Goal: Information Seeking & Learning: Compare options

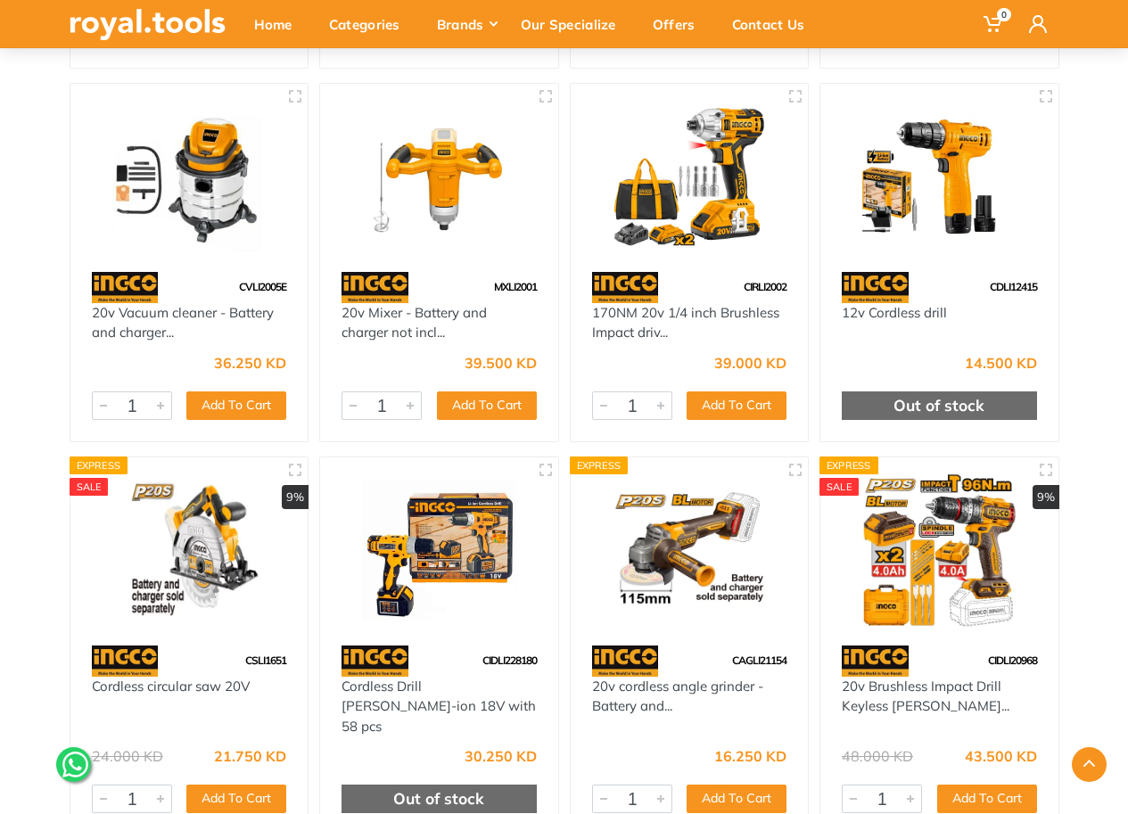
scroll to position [2675, 0]
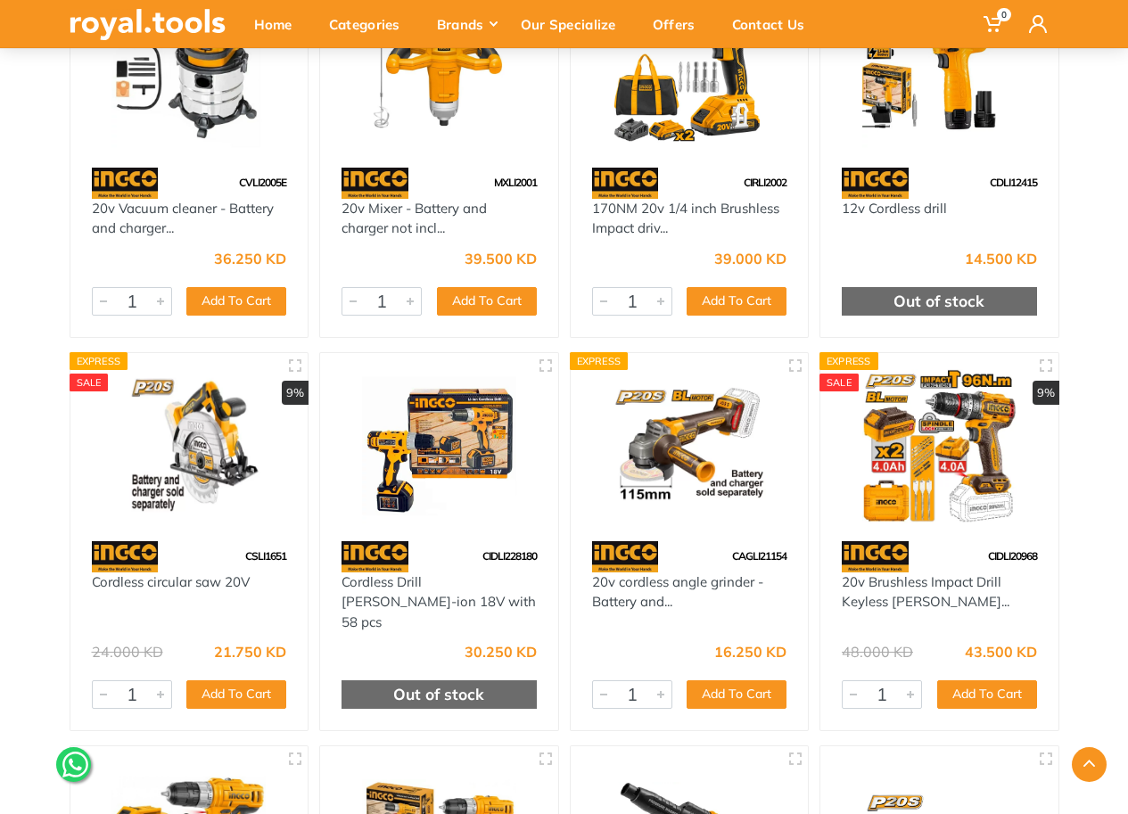
click at [216, 473] on img at bounding box center [189, 446] width 206 height 154
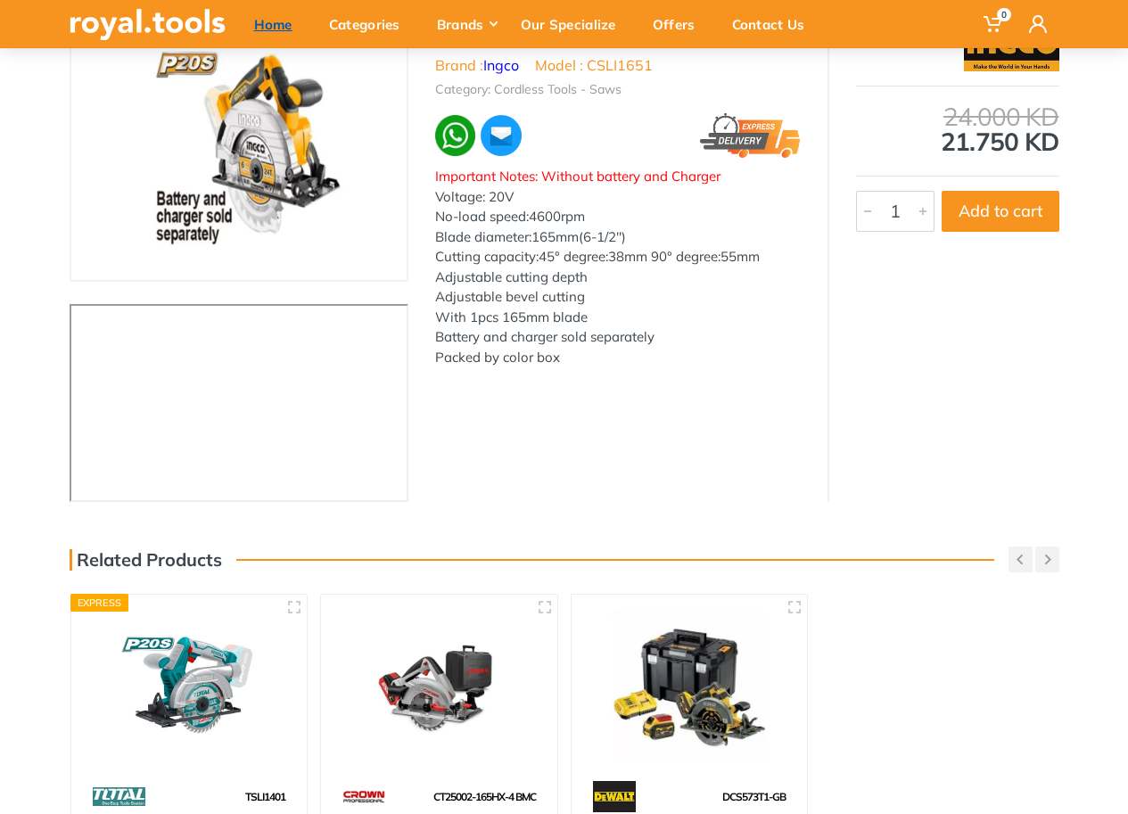
scroll to position [178, 0]
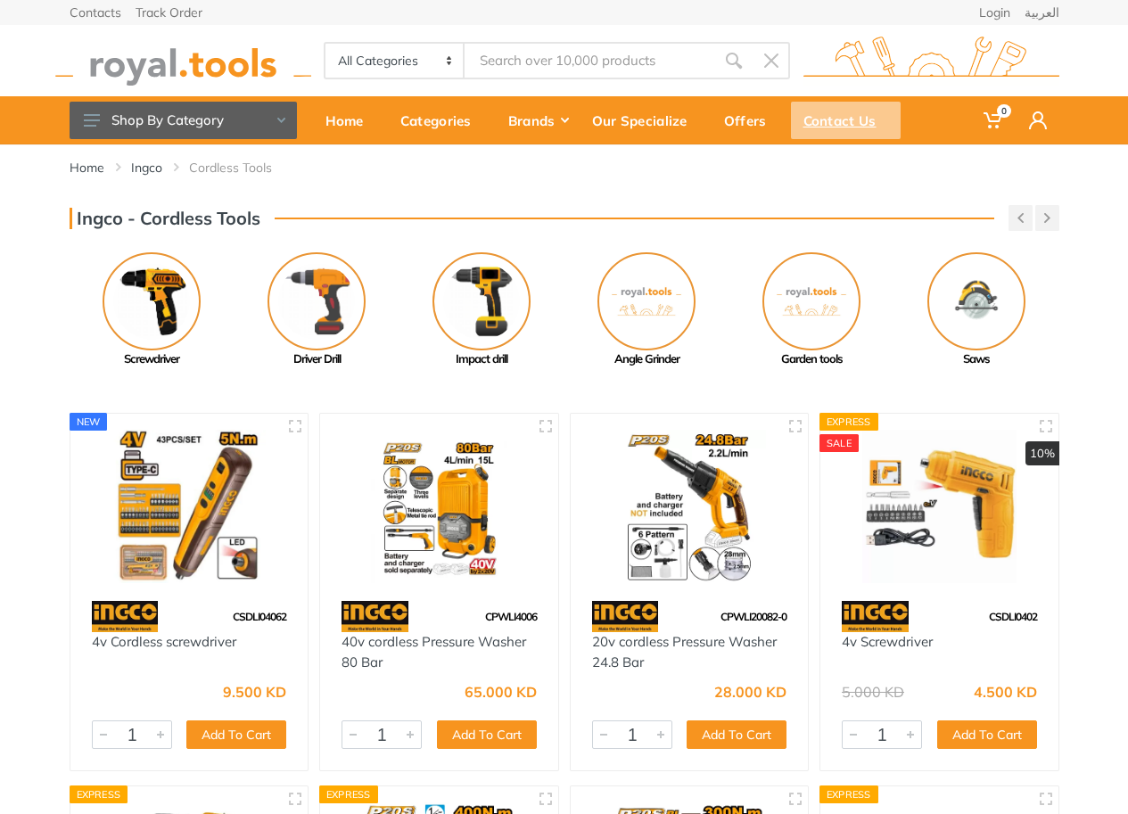
click at [810, 122] on div "Contact Us" at bounding box center [846, 120] width 110 height 37
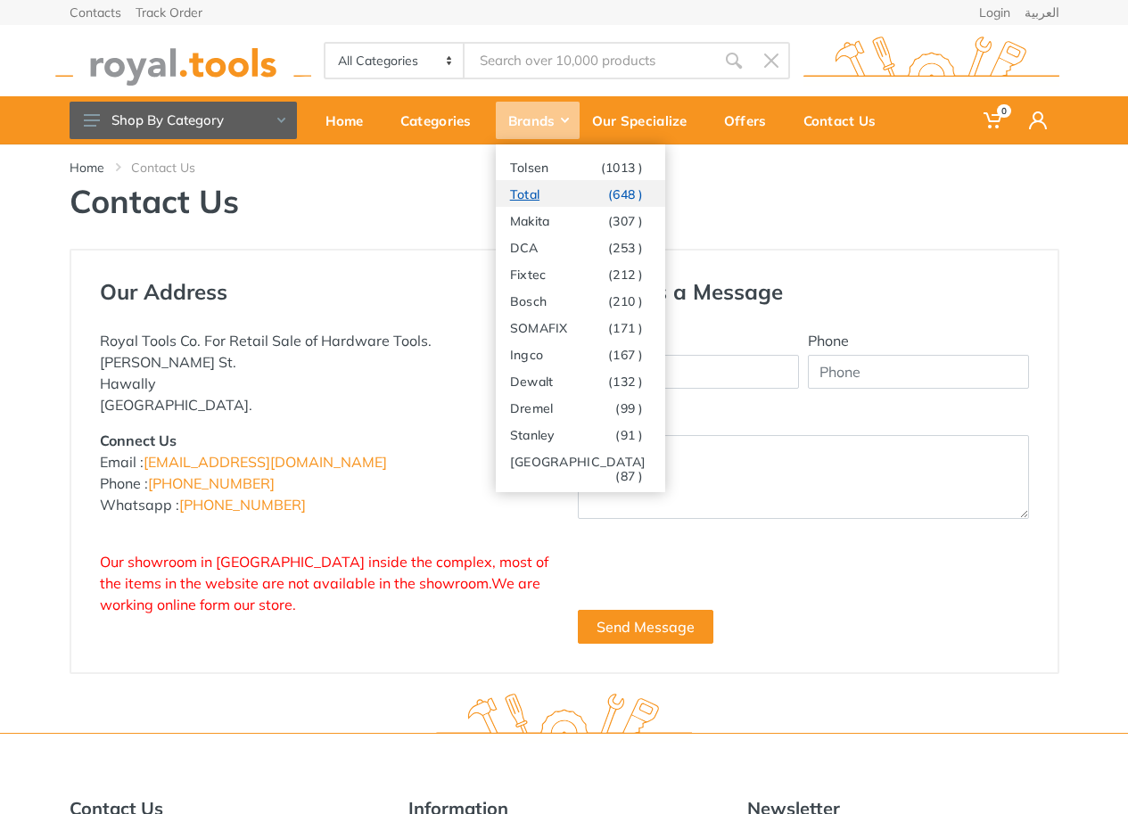
click at [546, 200] on link "Total (648 )" at bounding box center [580, 193] width 169 height 27
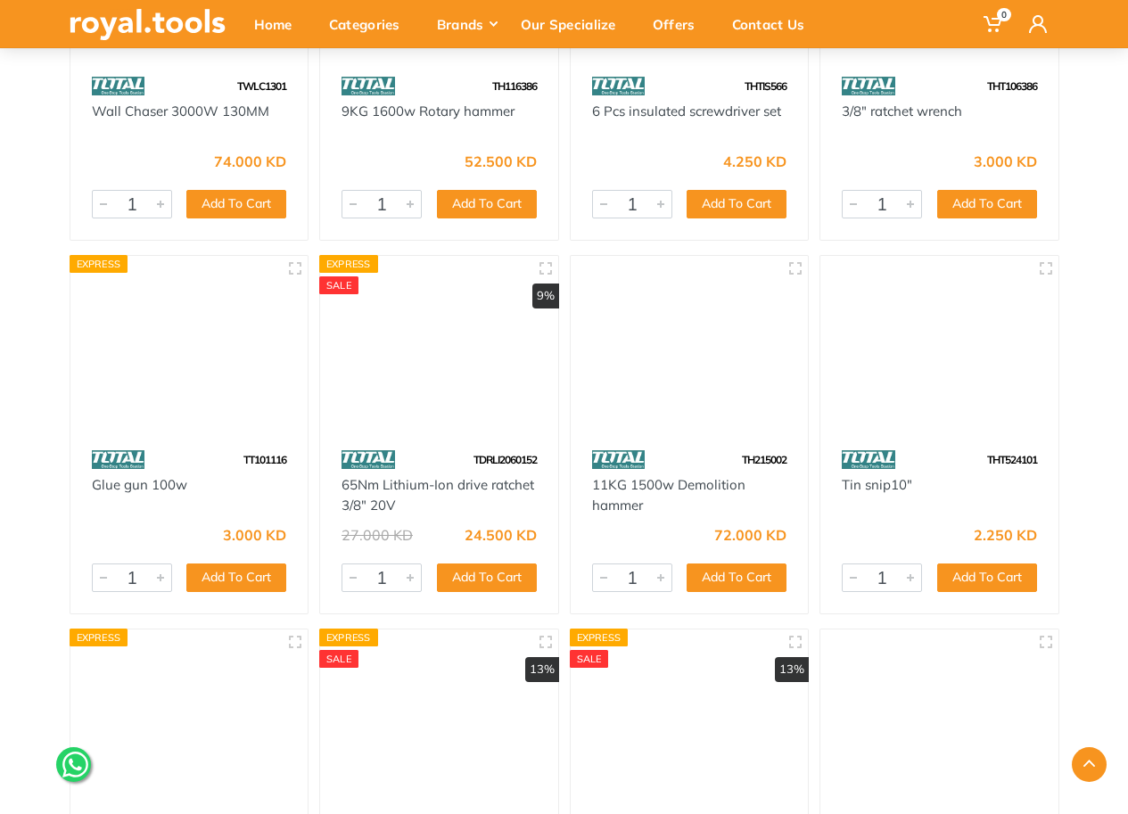
scroll to position [4458, 0]
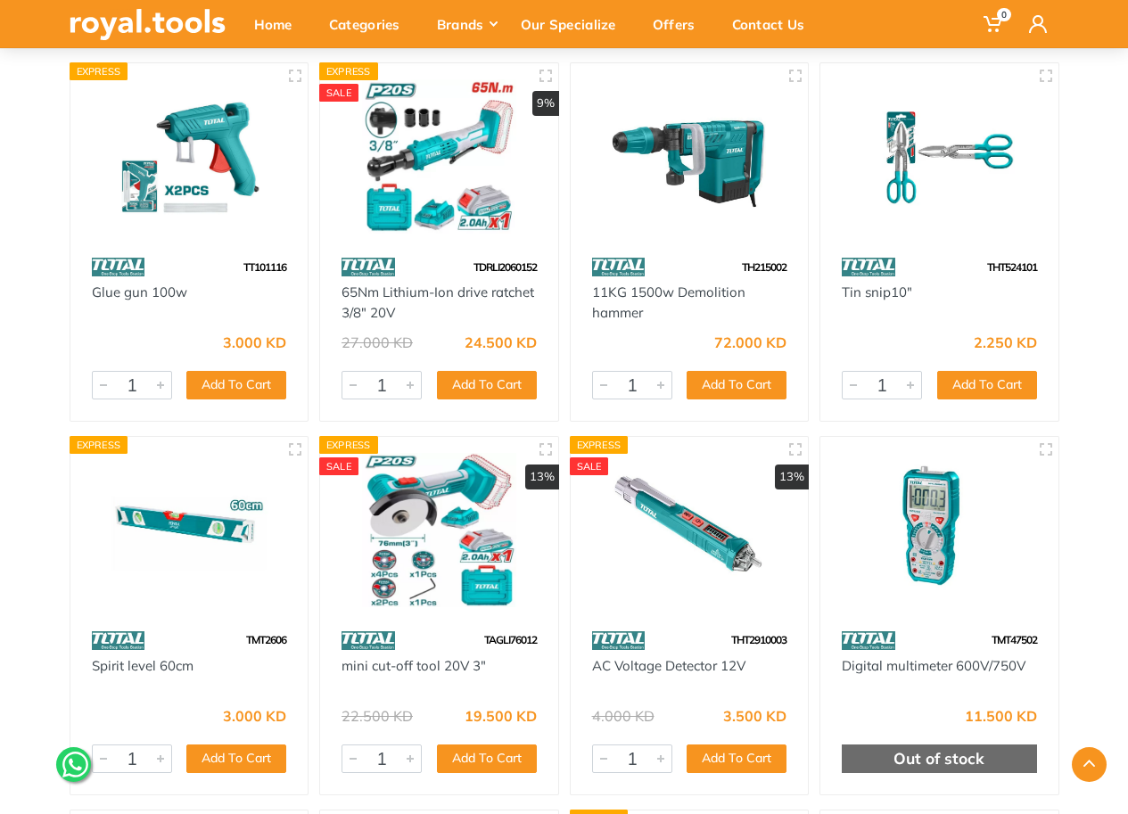
click at [494, 602] on img at bounding box center [439, 530] width 206 height 154
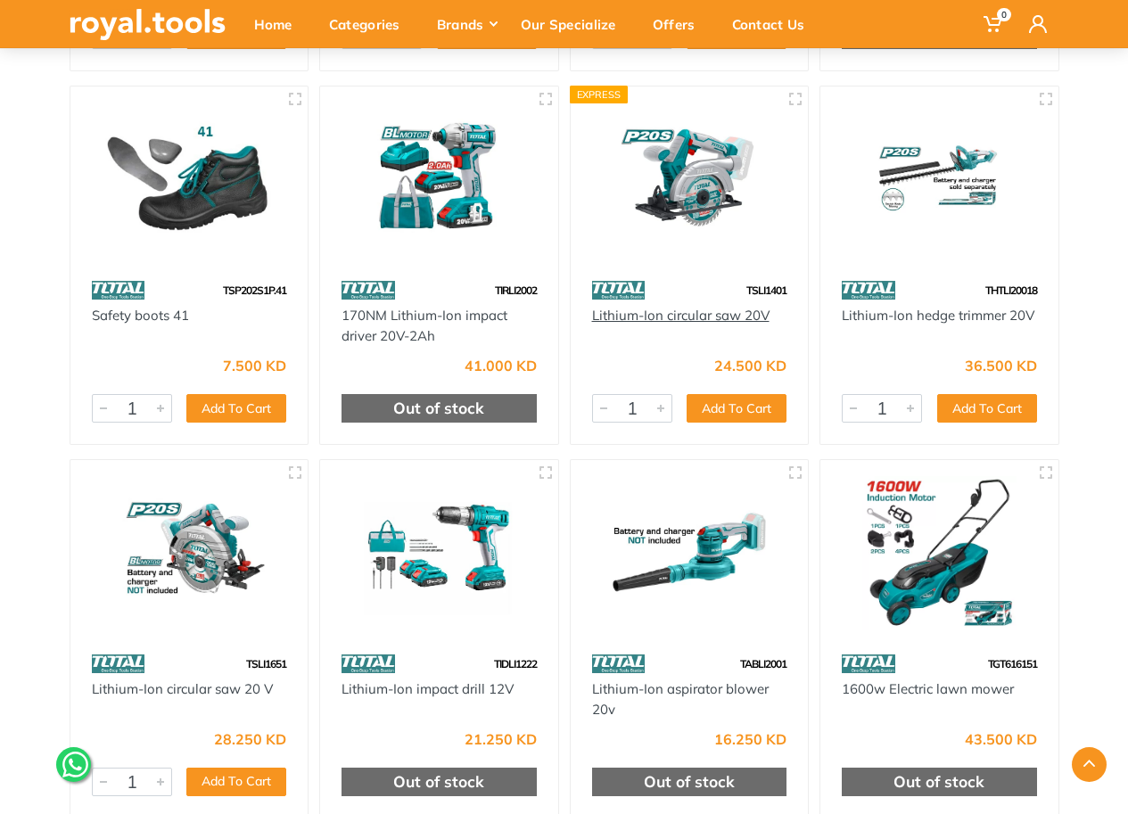
scroll to position [6693, 0]
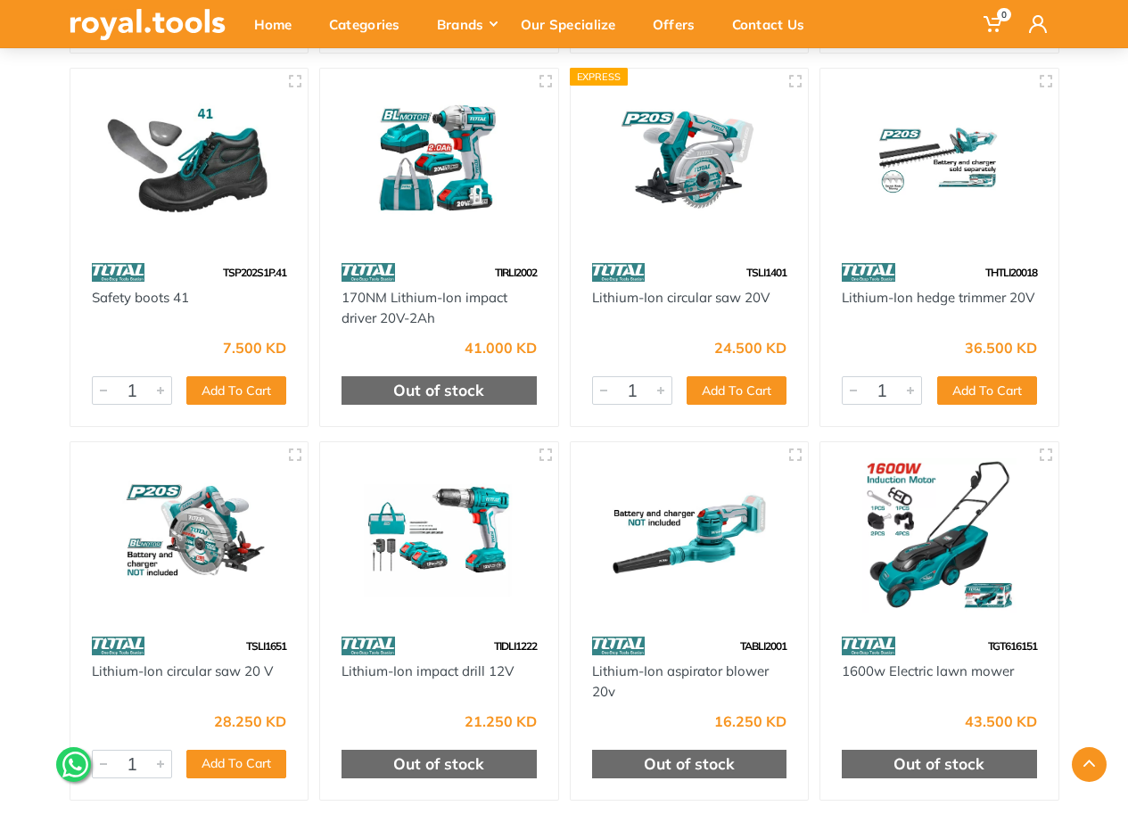
click at [195, 582] on img at bounding box center [189, 535] width 206 height 154
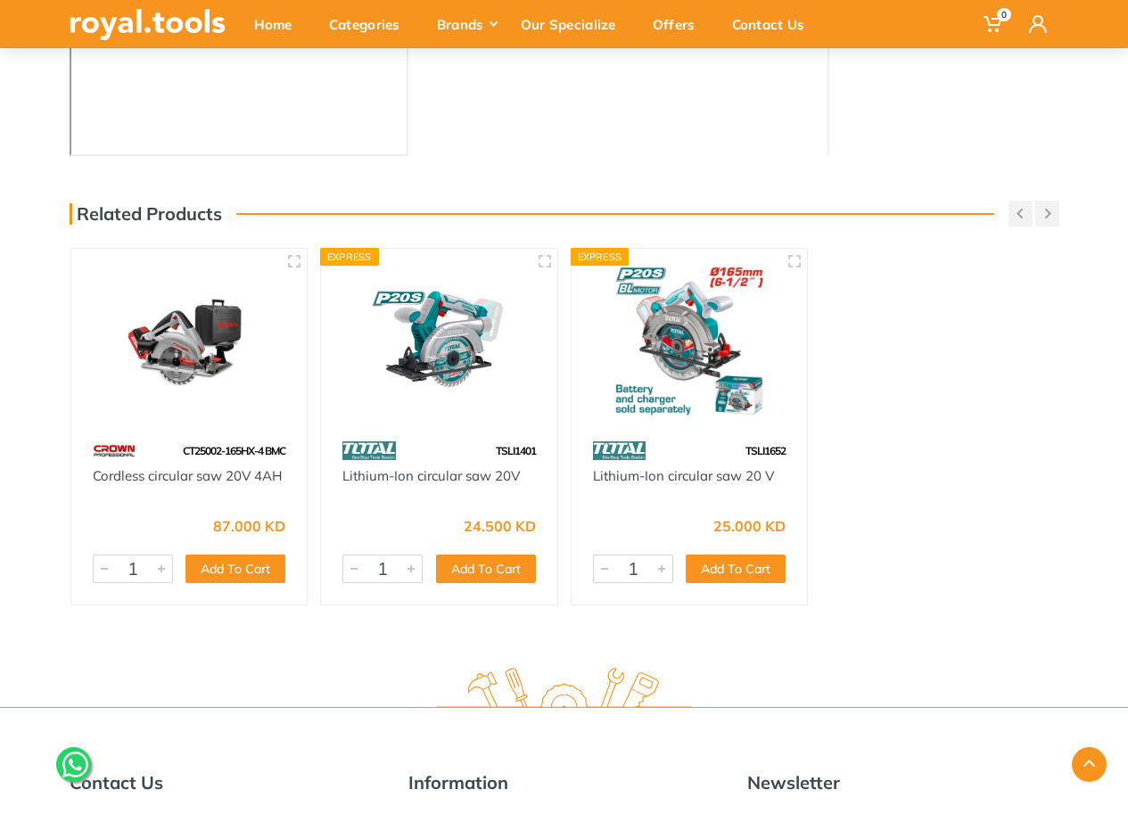
scroll to position [535, 0]
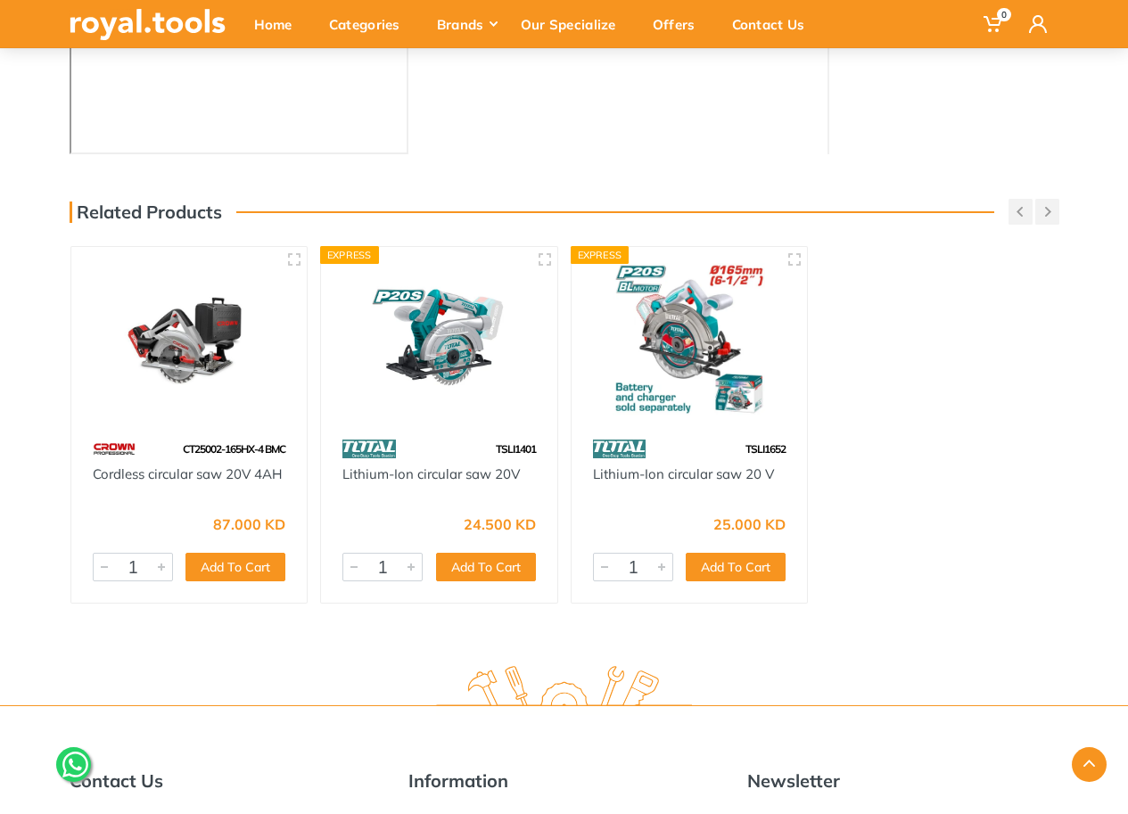
click at [678, 388] on img at bounding box center [690, 339] width 204 height 152
click at [463, 371] on img at bounding box center [439, 339] width 204 height 152
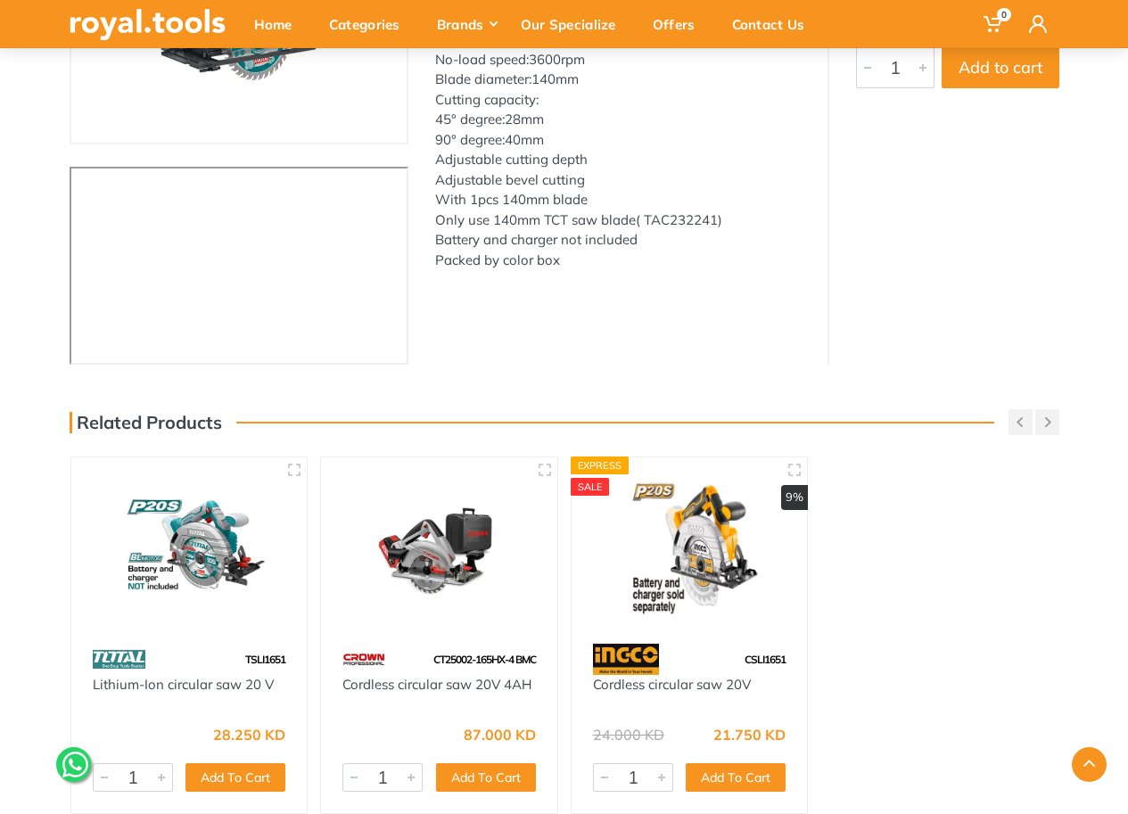
scroll to position [357, 0]
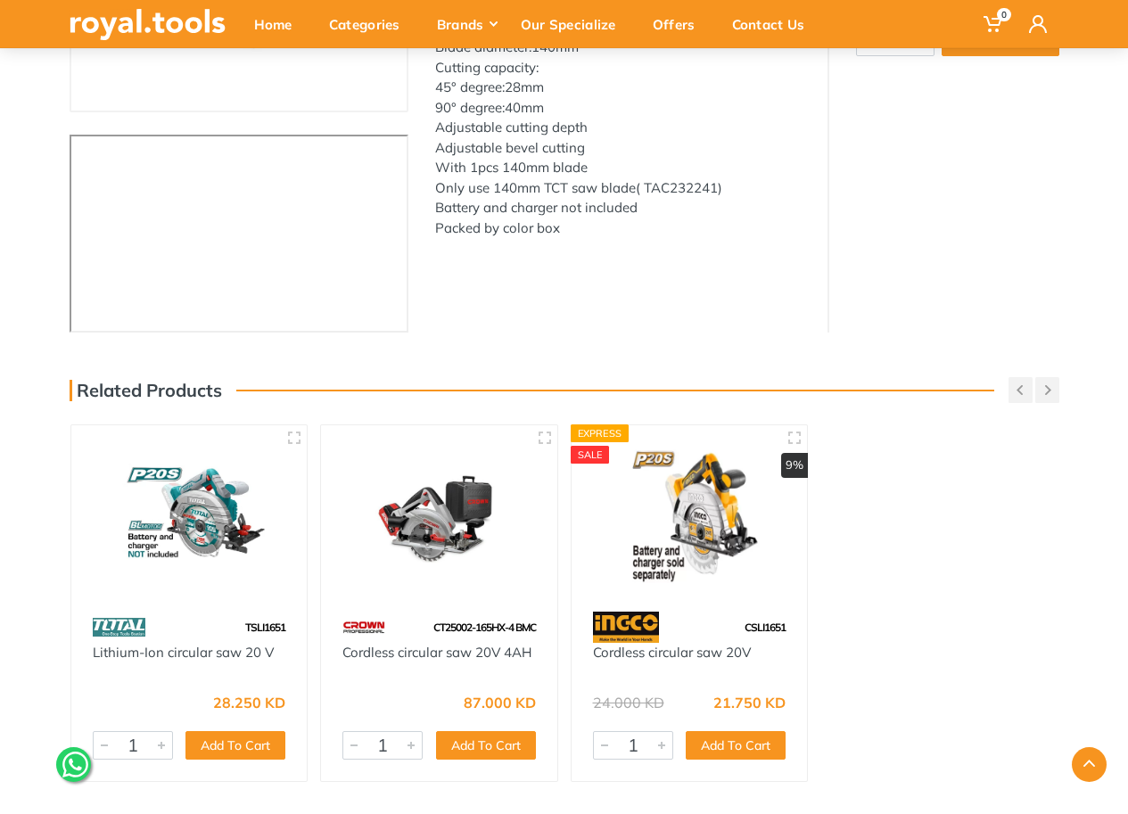
click at [693, 523] on img at bounding box center [690, 517] width 204 height 152
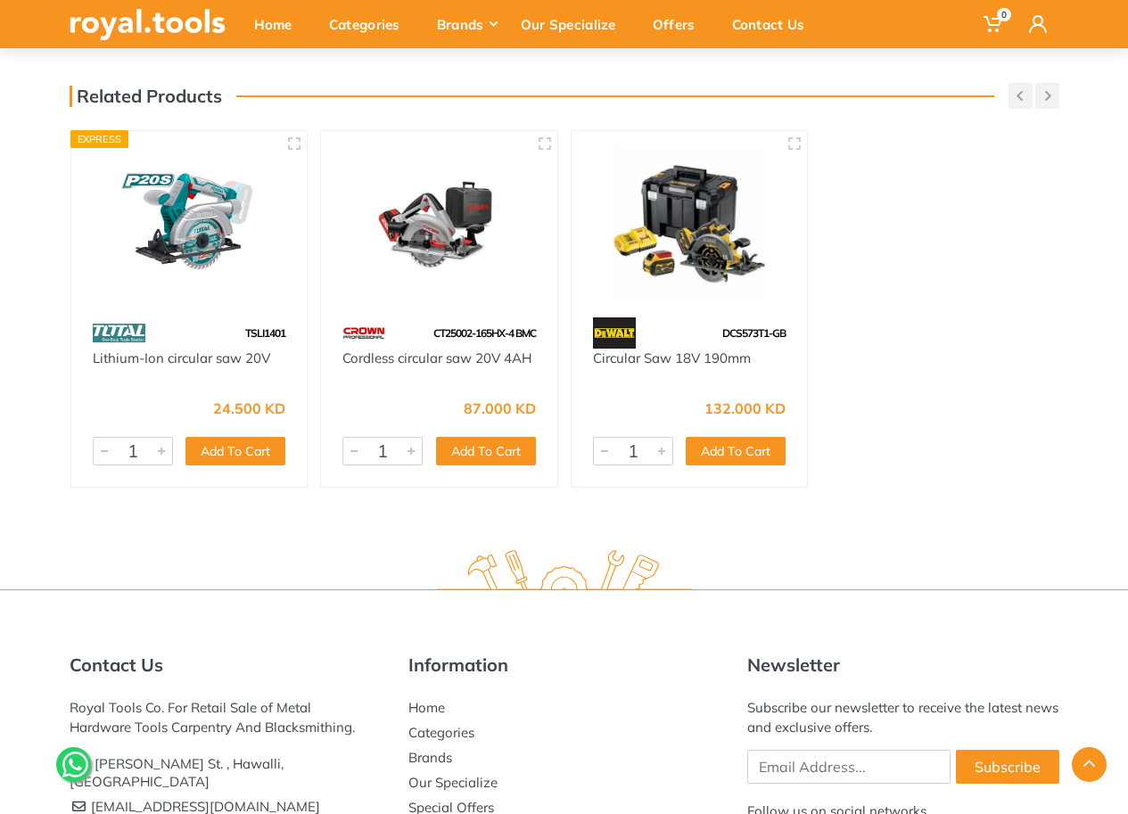
scroll to position [802, 0]
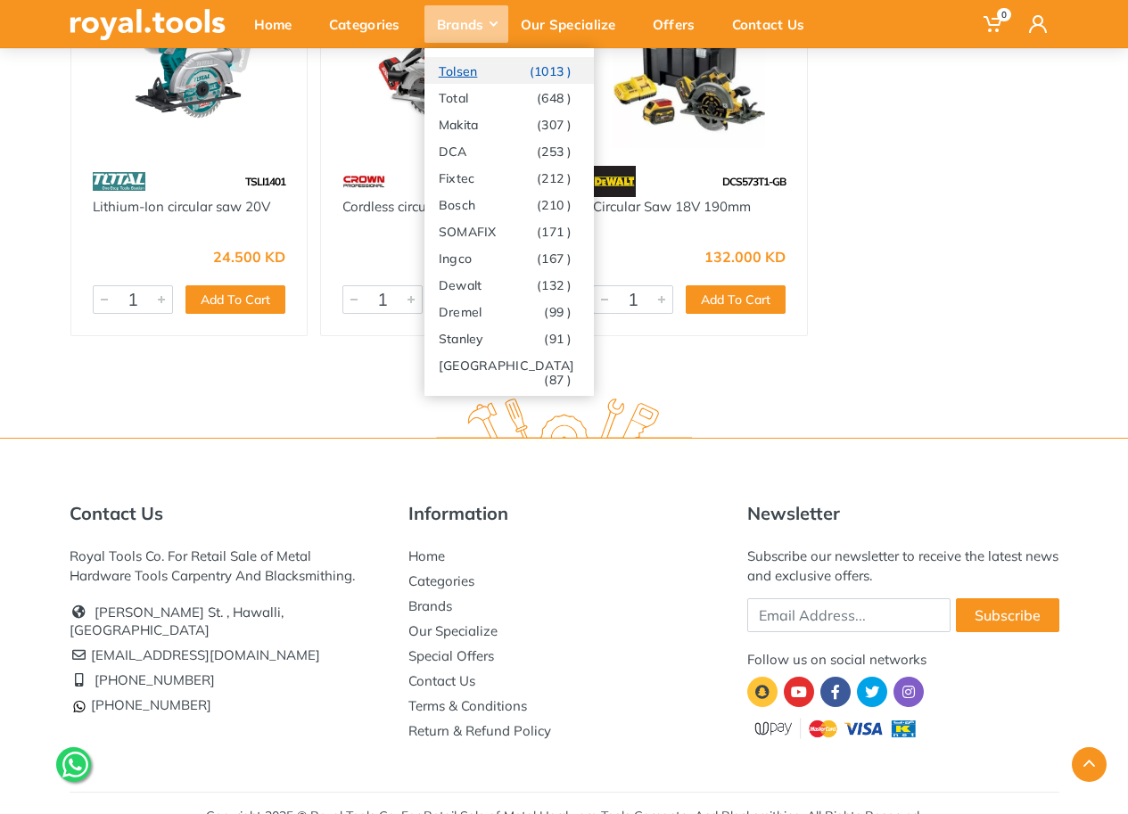
click at [477, 72] on link "Tolsen (1013 )" at bounding box center [508, 70] width 169 height 27
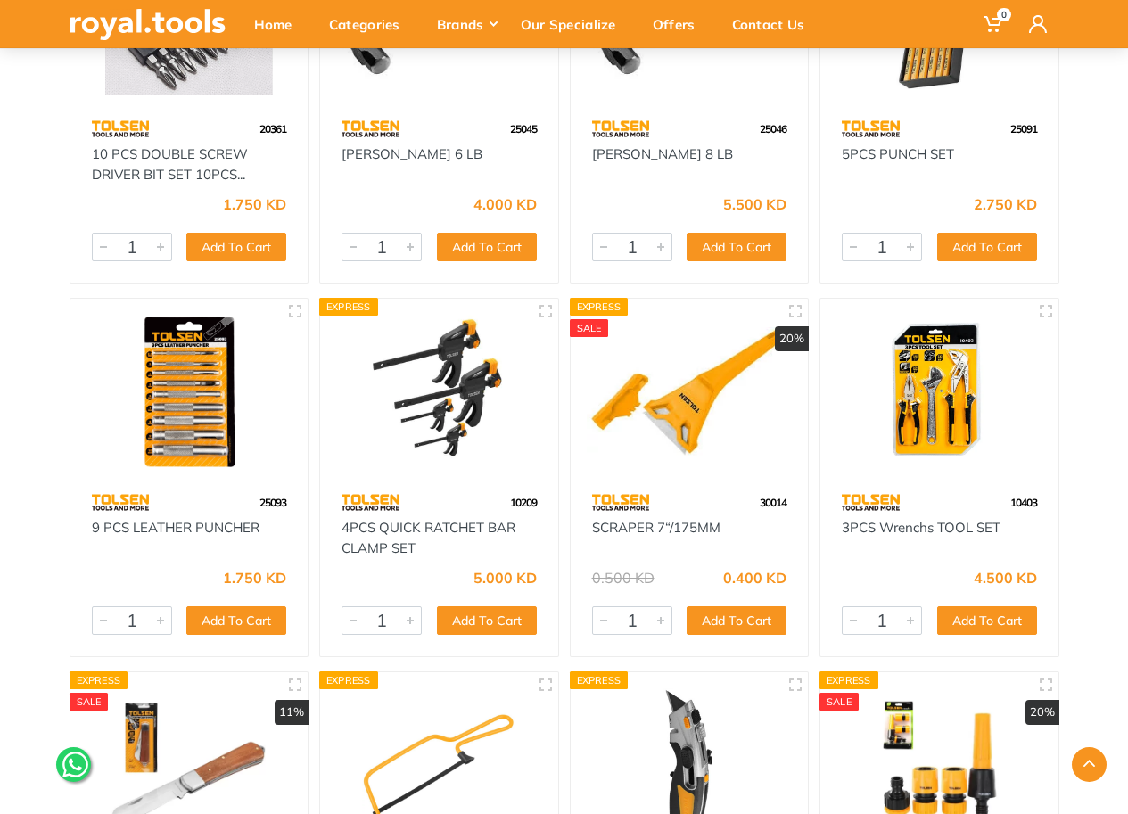
scroll to position [3477, 0]
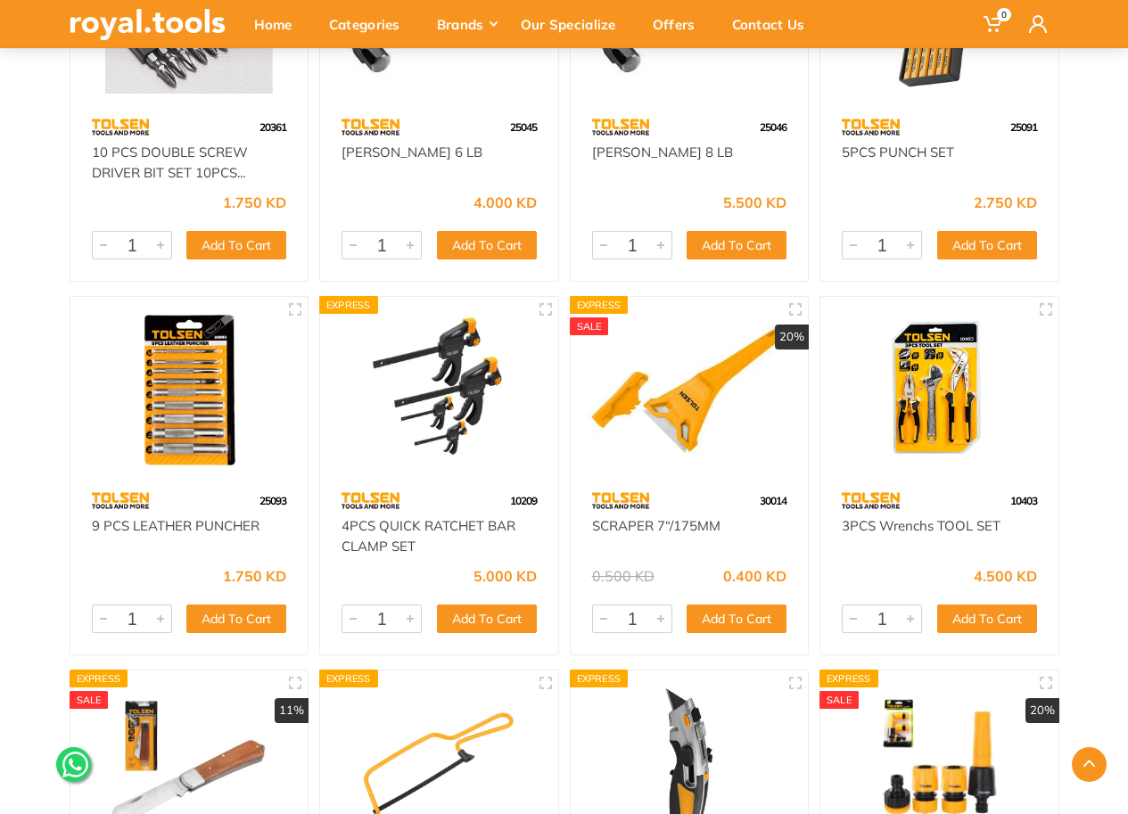
click at [457, 413] on img at bounding box center [439, 390] width 206 height 154
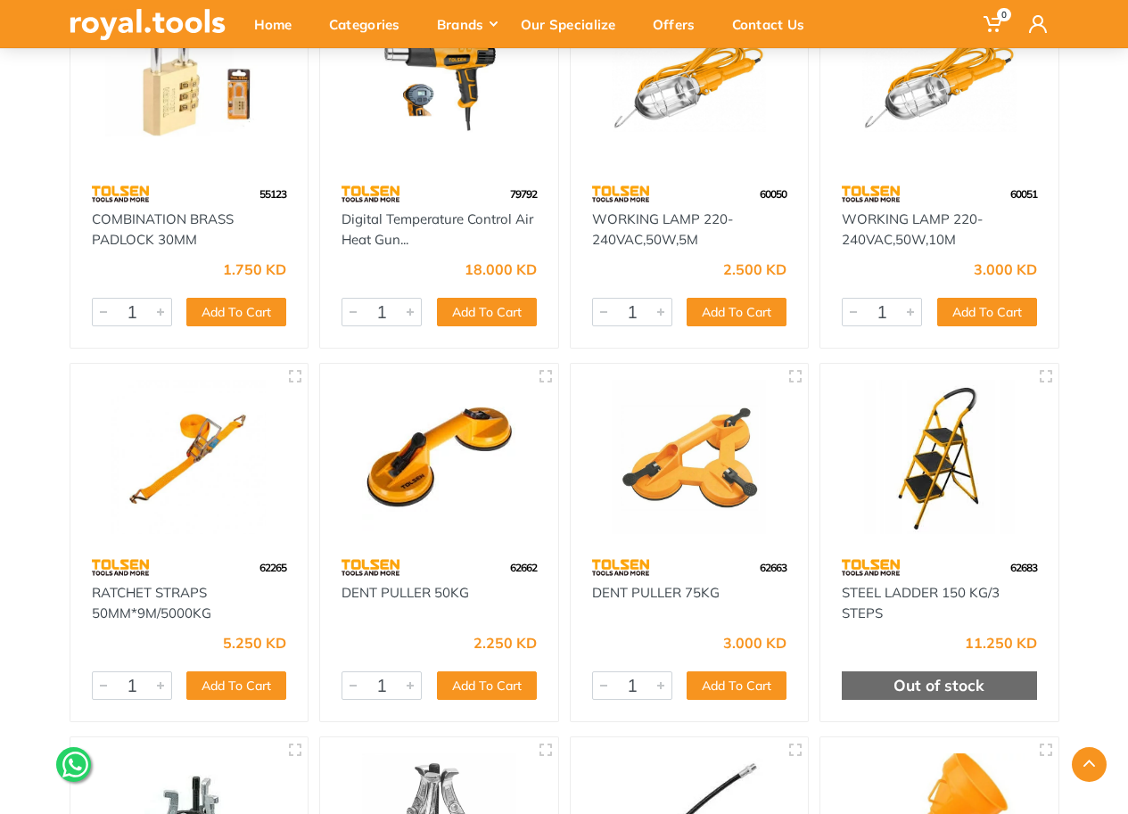
scroll to position [9419, 0]
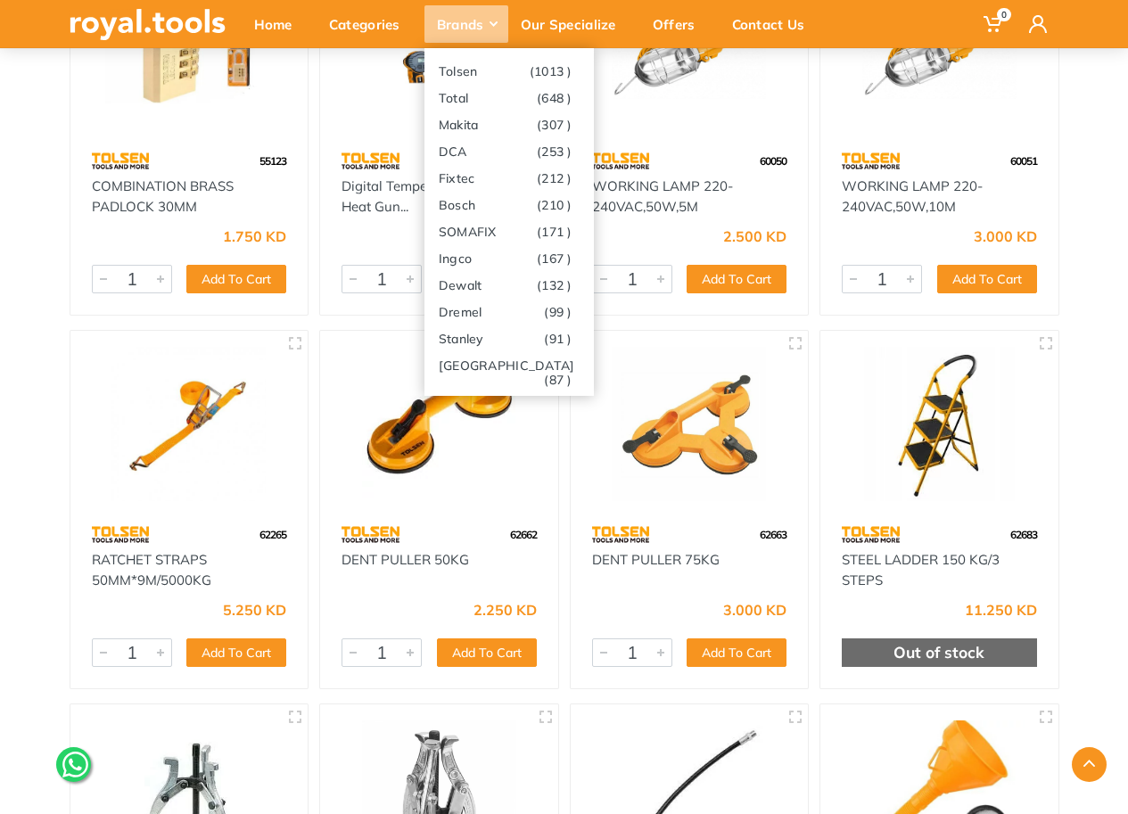
click at [489, 36] on div "Brands" at bounding box center [466, 23] width 84 height 37
click at [492, 149] on link "DCA (253 )" at bounding box center [508, 150] width 169 height 27
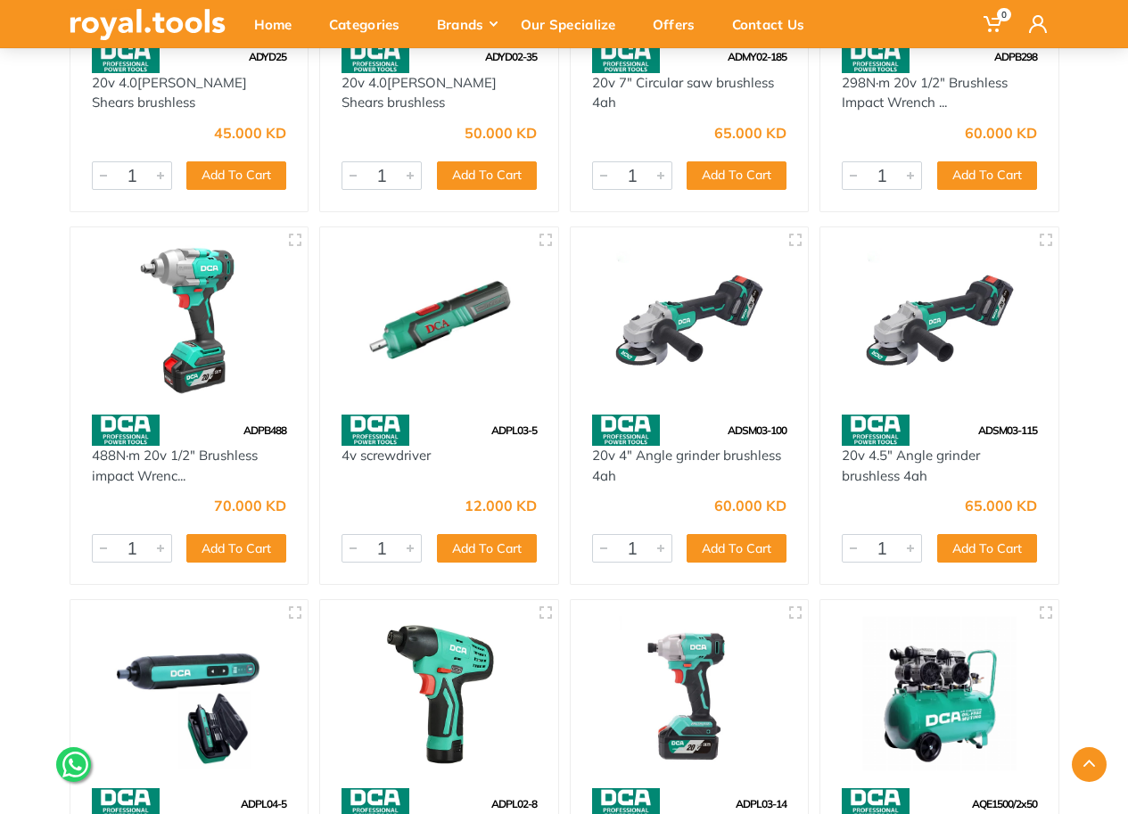
scroll to position [3120, 0]
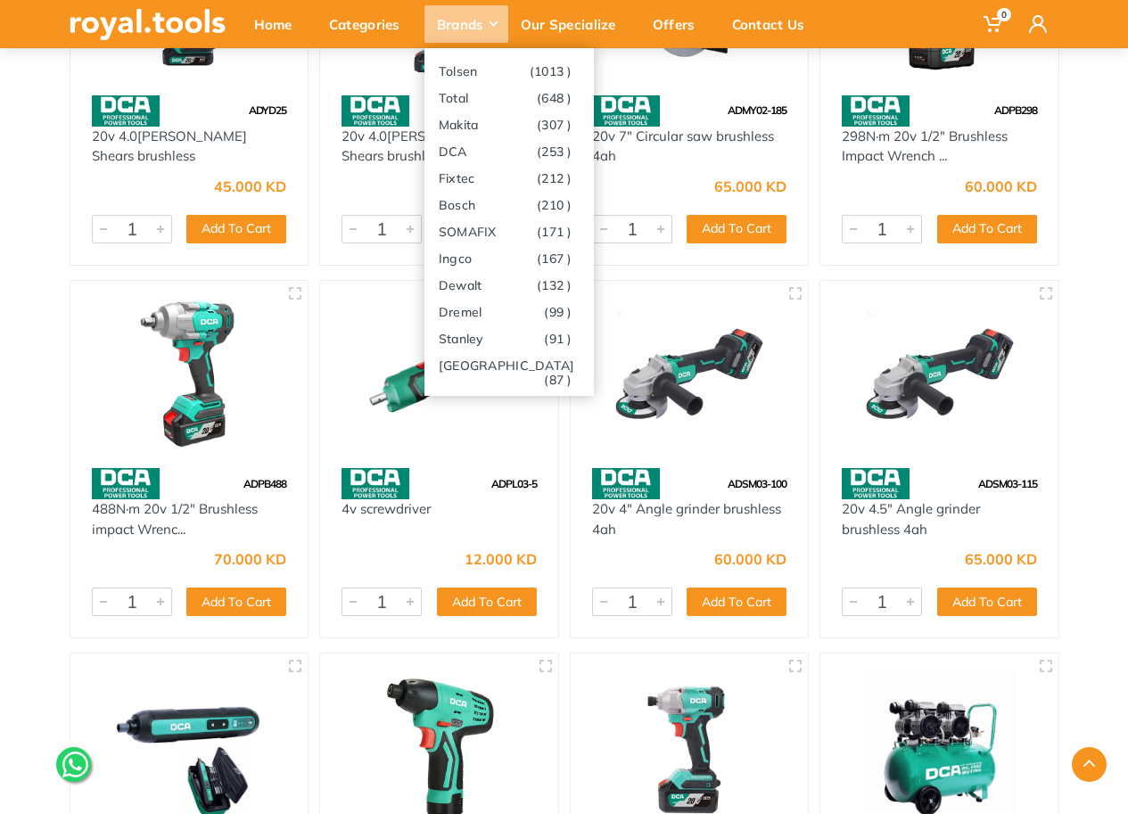
click at [494, 21] on icon at bounding box center [493, 23] width 8 height 5
click at [473, 184] on link "Fixtec (212 )" at bounding box center [508, 177] width 169 height 27
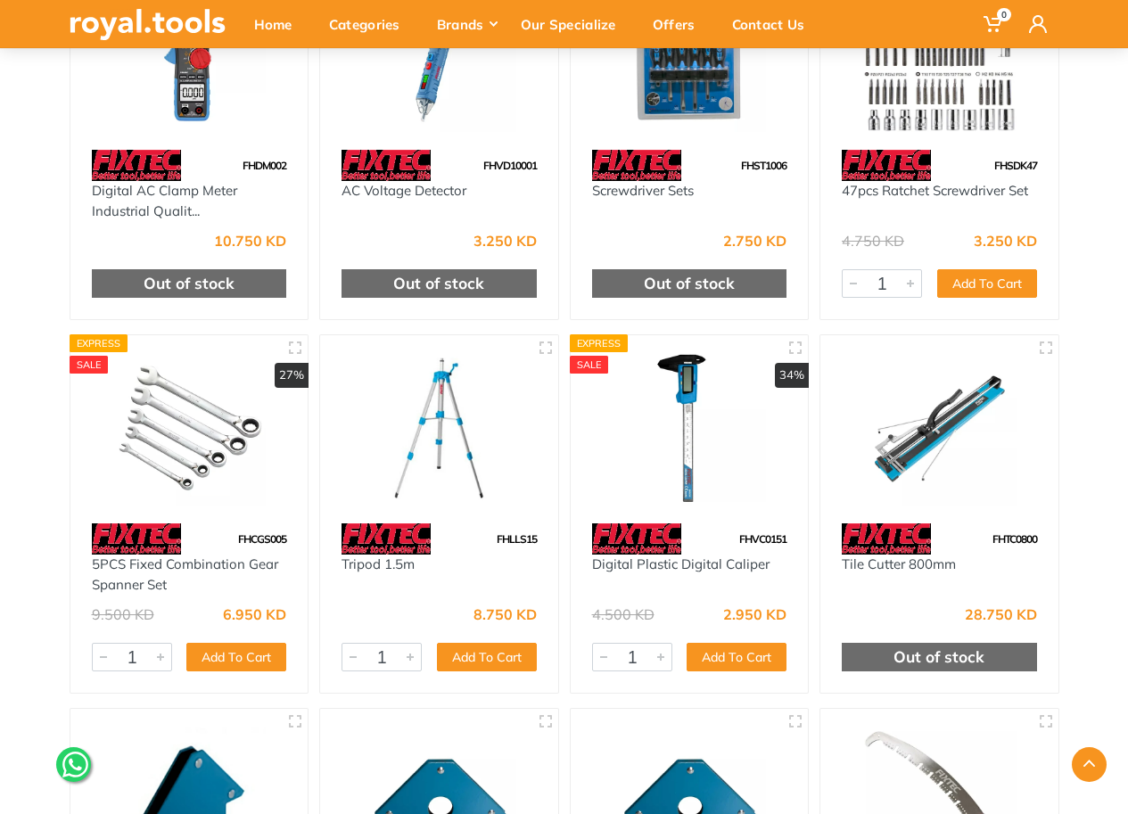
scroll to position [9005, 0]
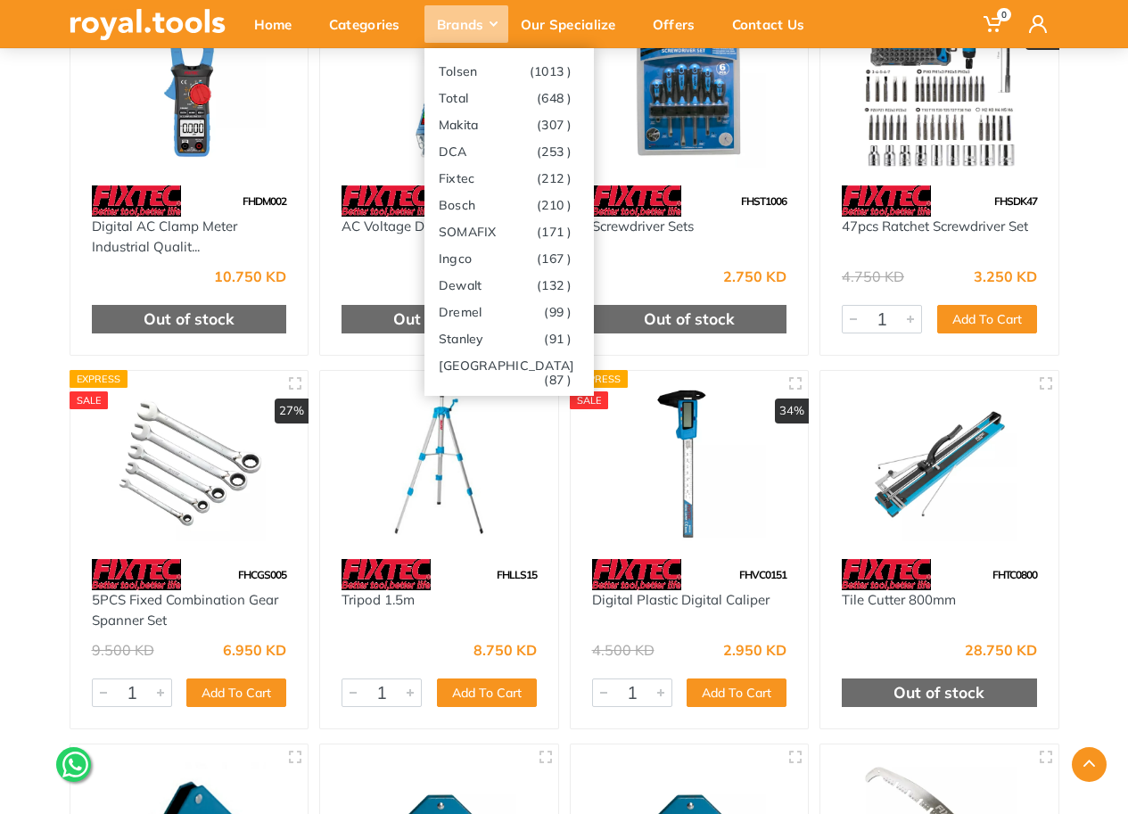
click at [479, 21] on div "Brands" at bounding box center [466, 23] width 84 height 37
click at [470, 345] on link "[PERSON_NAME] (91 )" at bounding box center [508, 338] width 169 height 27
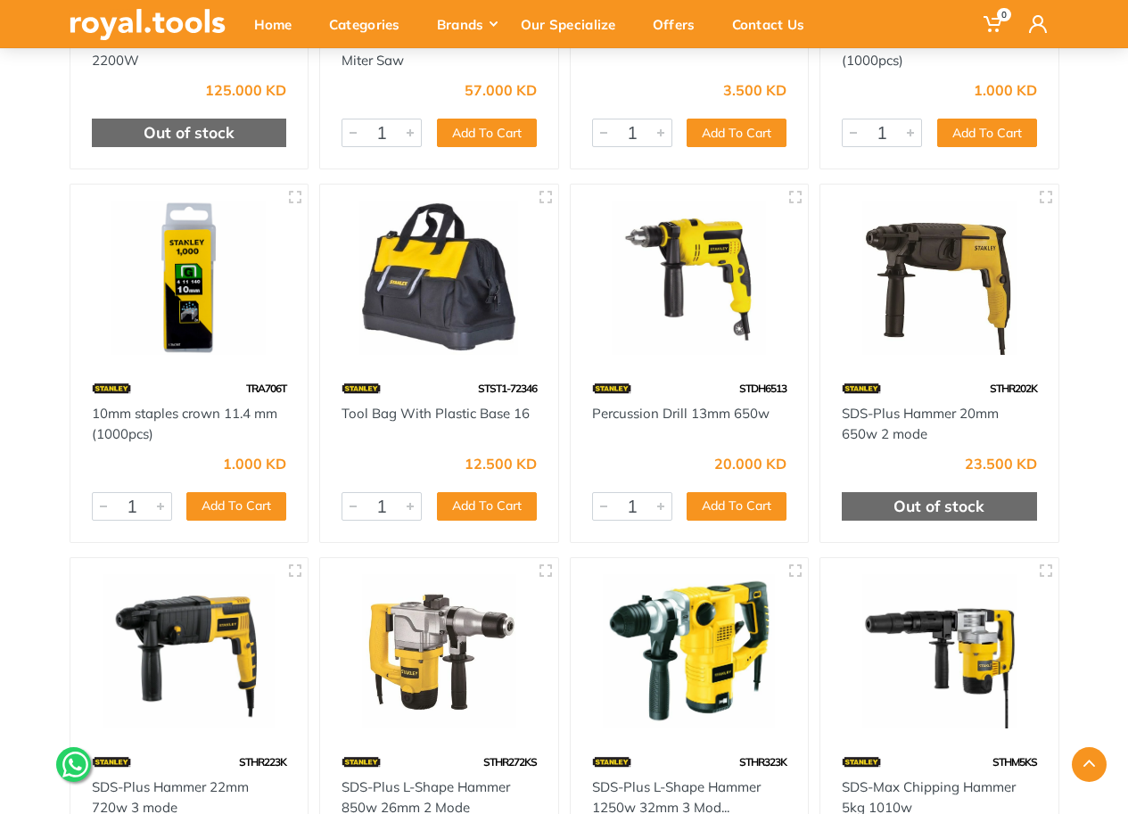
scroll to position [6954, 0]
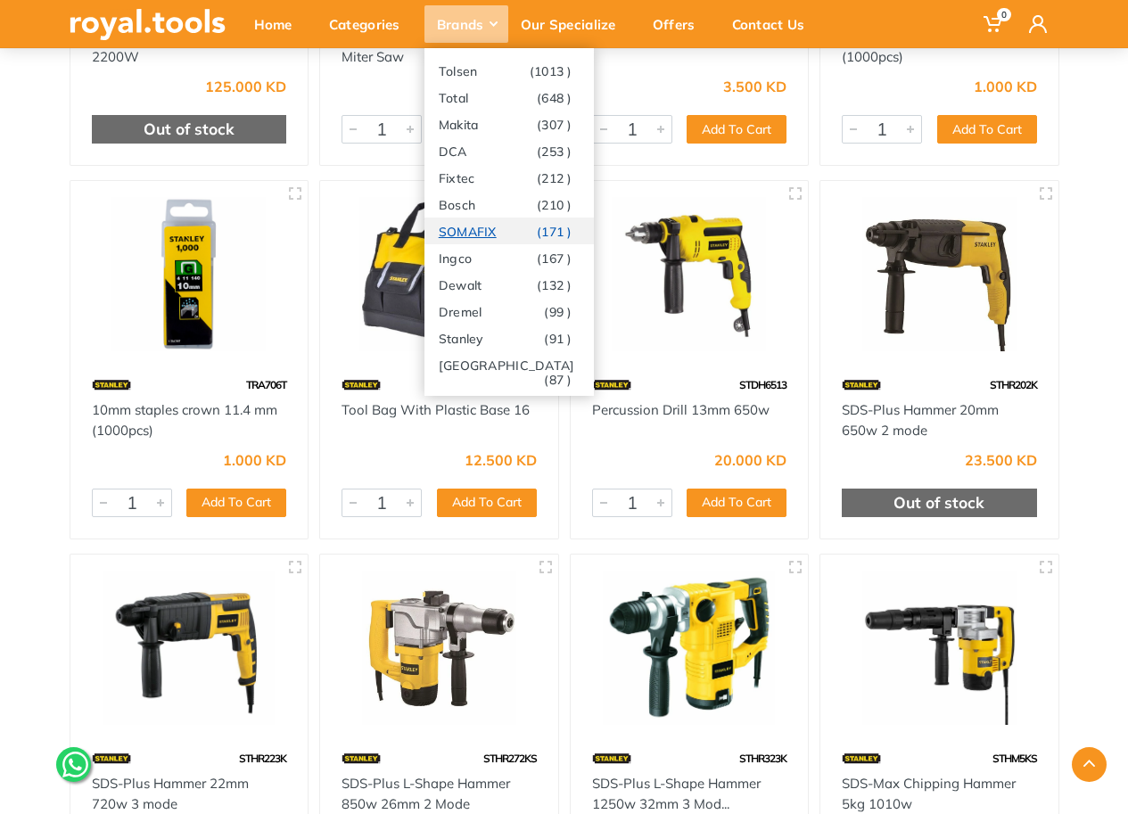
click at [529, 232] on link "SOMAFIX (171 )" at bounding box center [508, 231] width 169 height 27
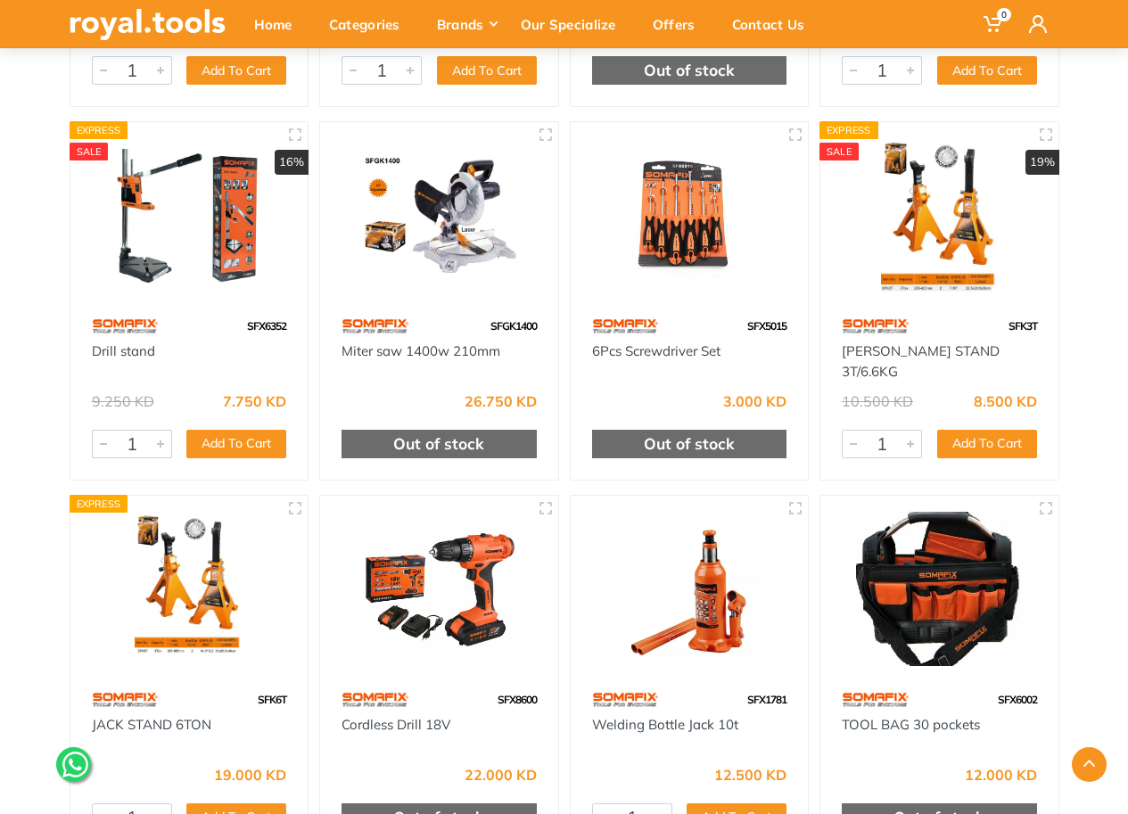
scroll to position [1070, 0]
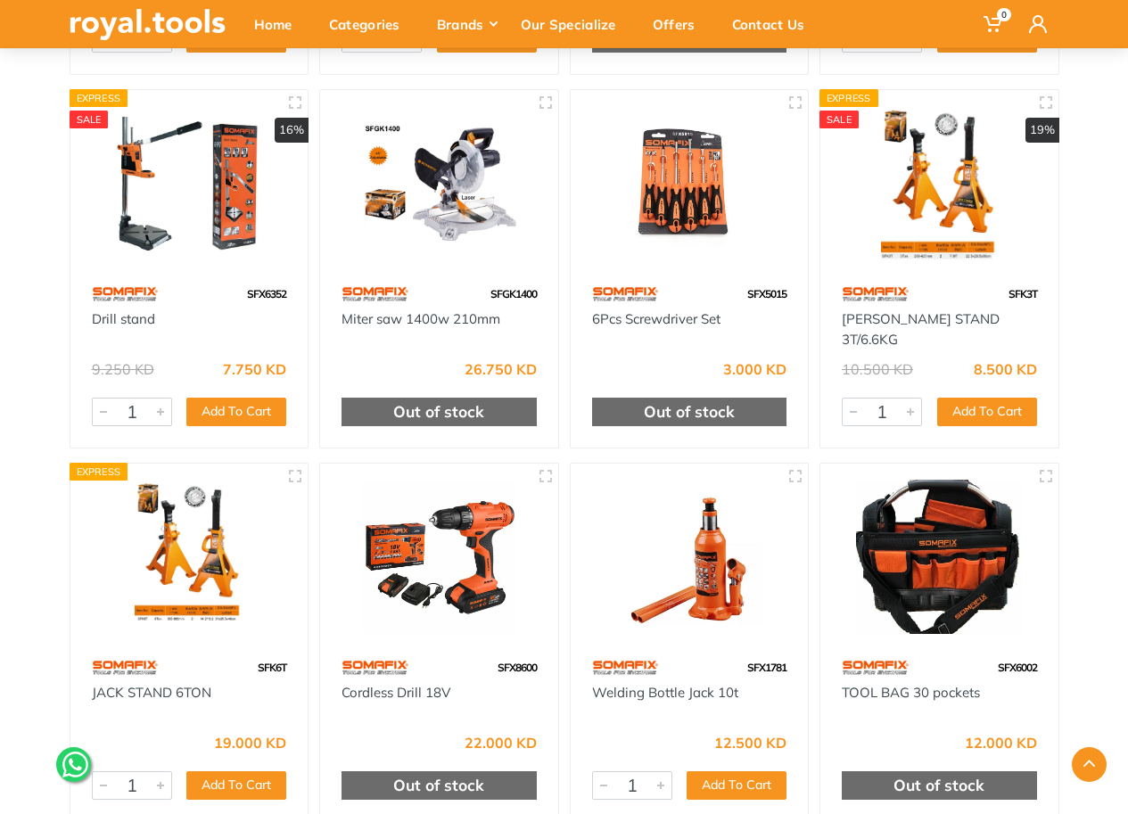
click at [485, 246] on img at bounding box center [439, 183] width 206 height 154
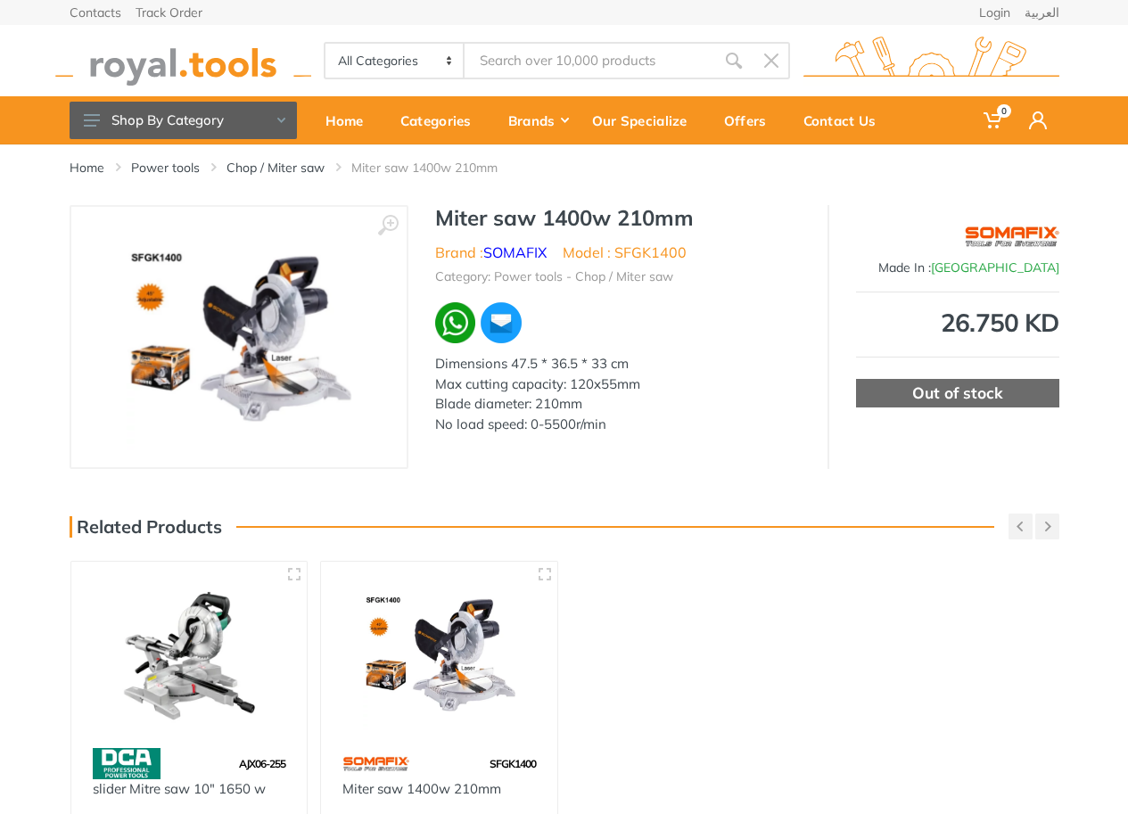
click at [293, 342] on img at bounding box center [239, 337] width 225 height 225
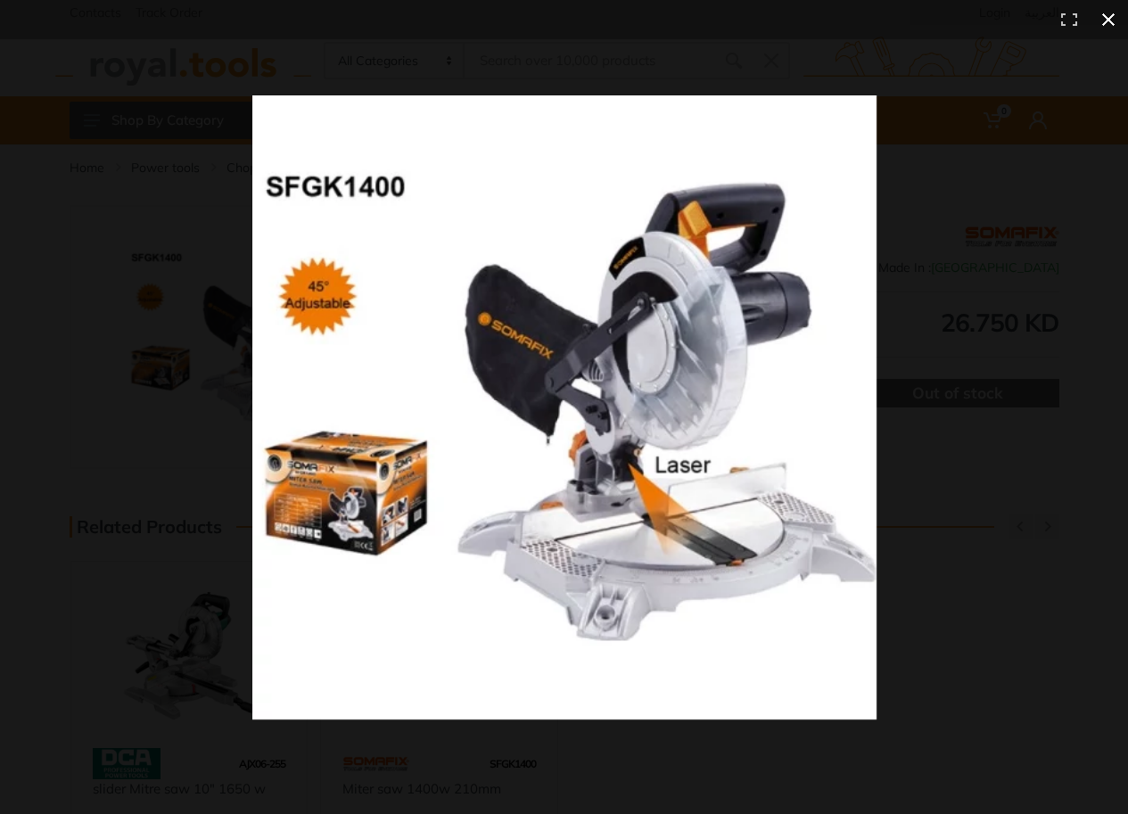
click at [1040, 337] on div at bounding box center [730, 440] width 957 height 691
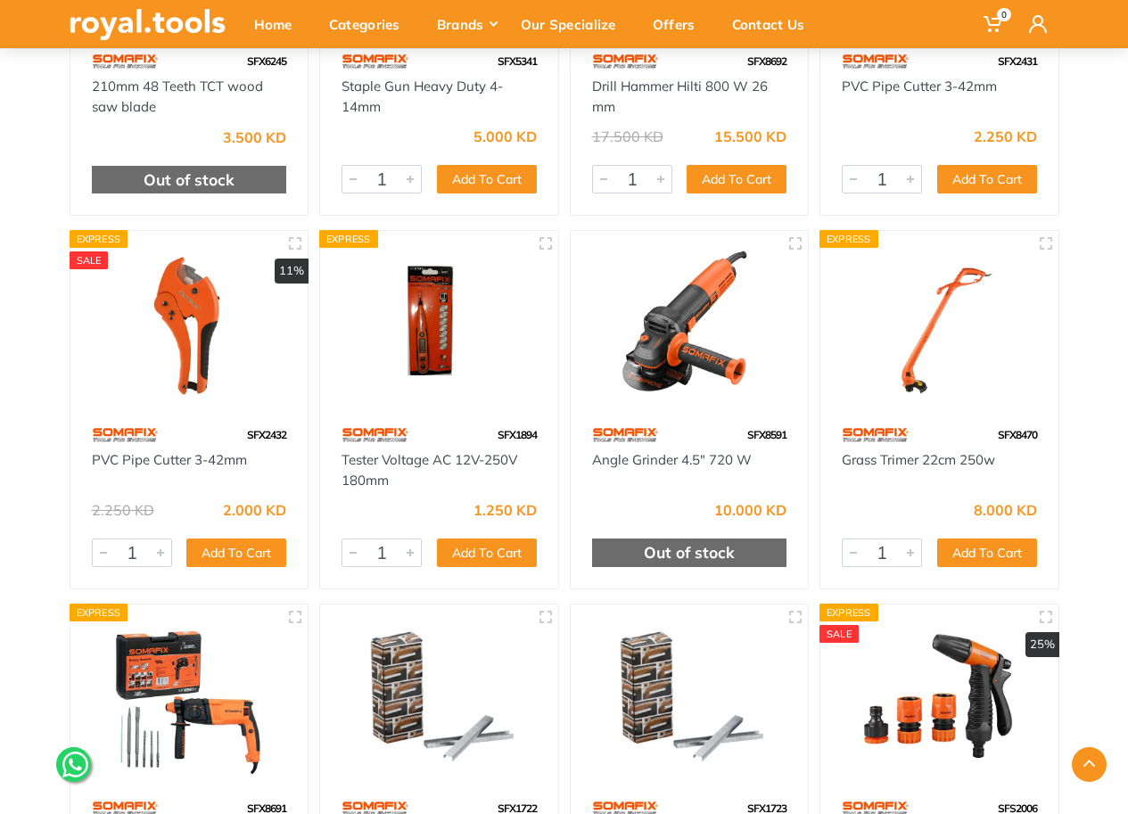
scroll to position [3704, 0]
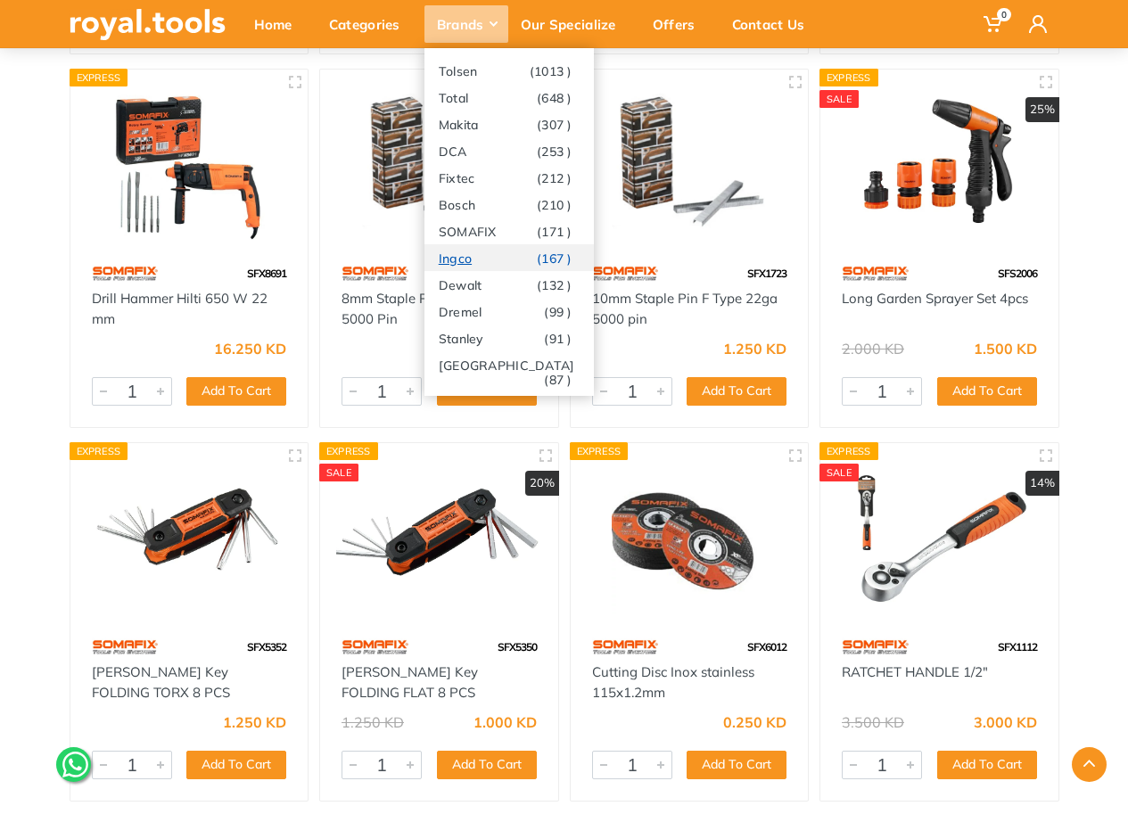
click at [511, 258] on link "Ingco (167 )" at bounding box center [508, 257] width 169 height 27
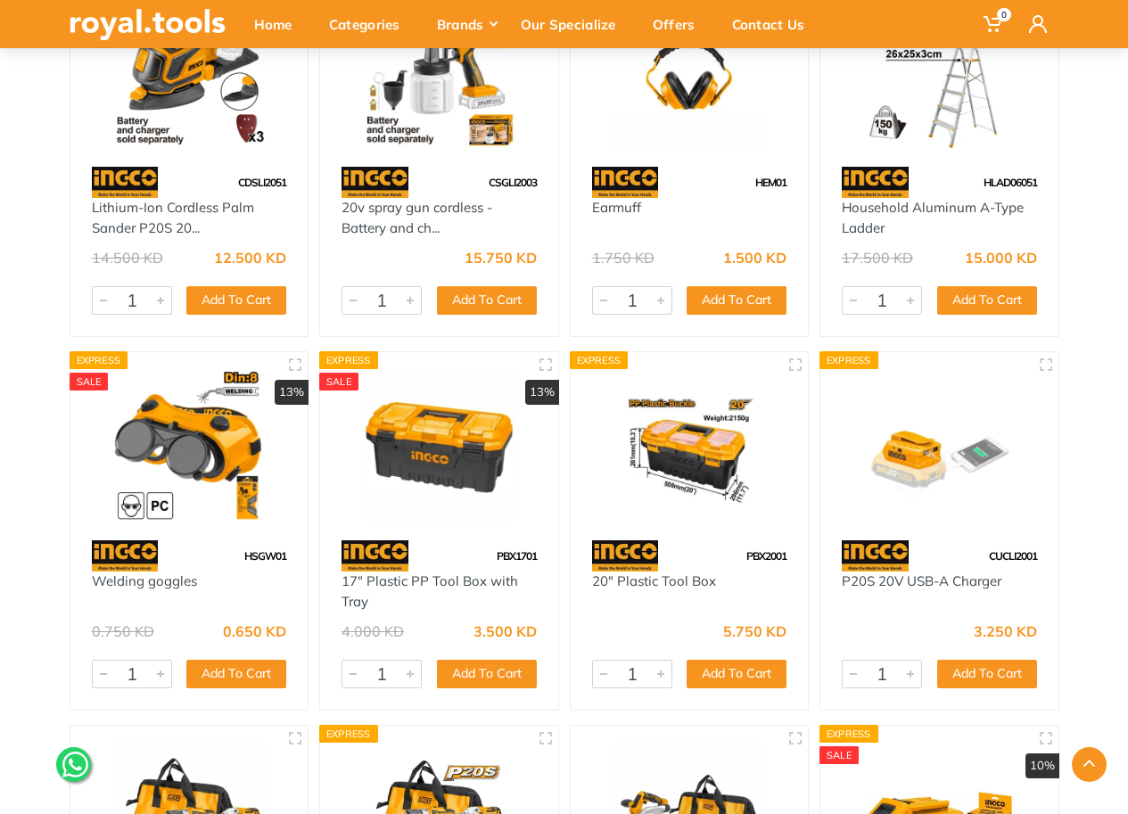
scroll to position [4012, 0]
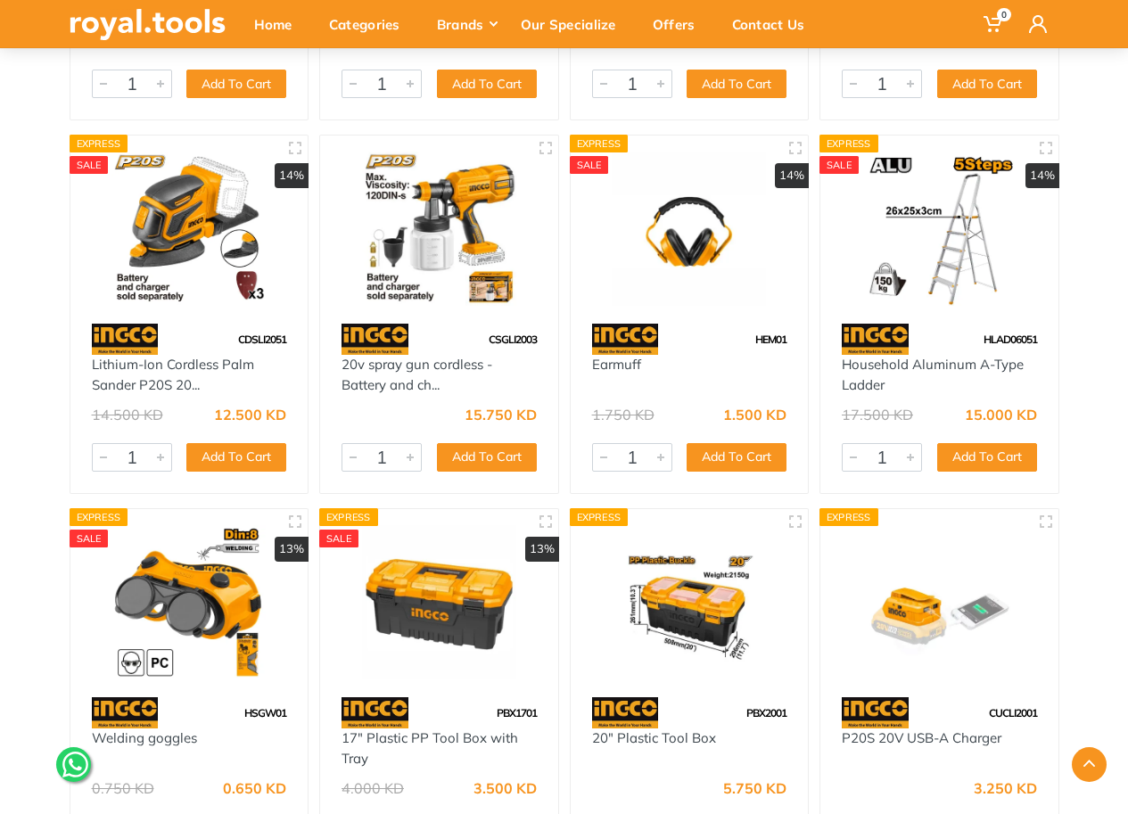
click at [438, 268] on img at bounding box center [439, 229] width 206 height 154
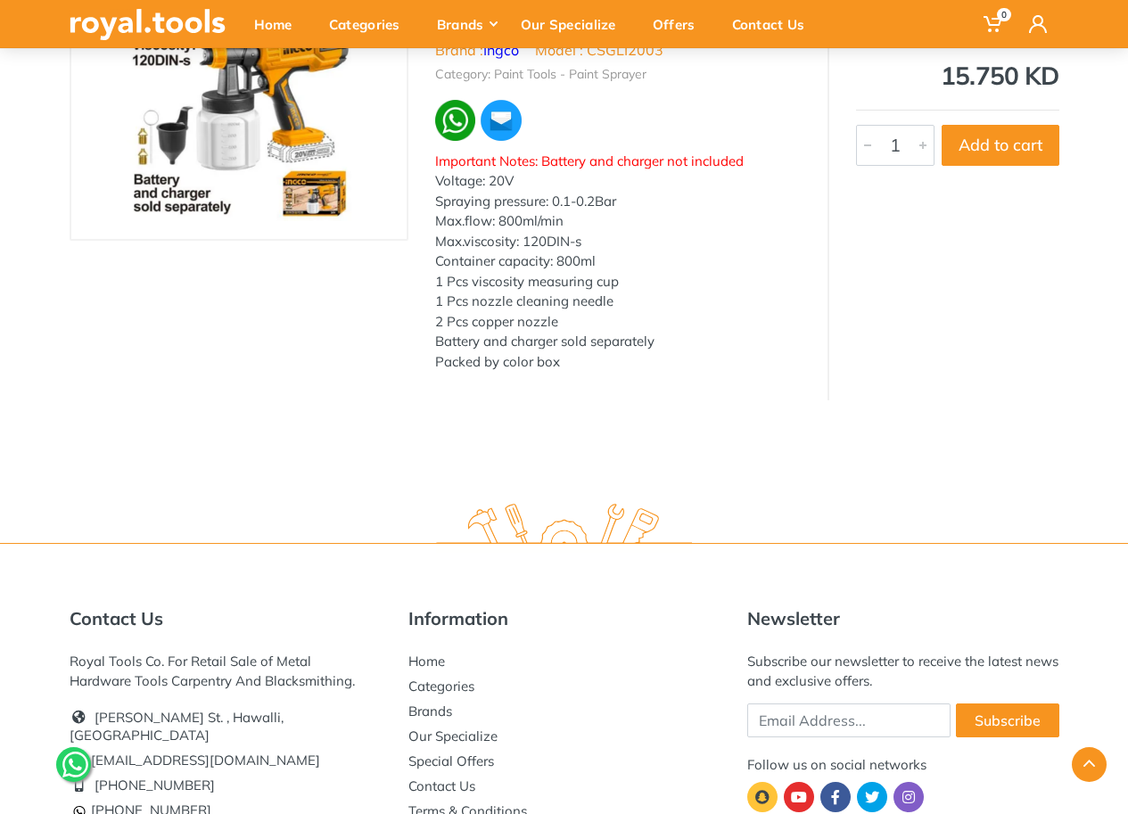
scroll to position [3, 0]
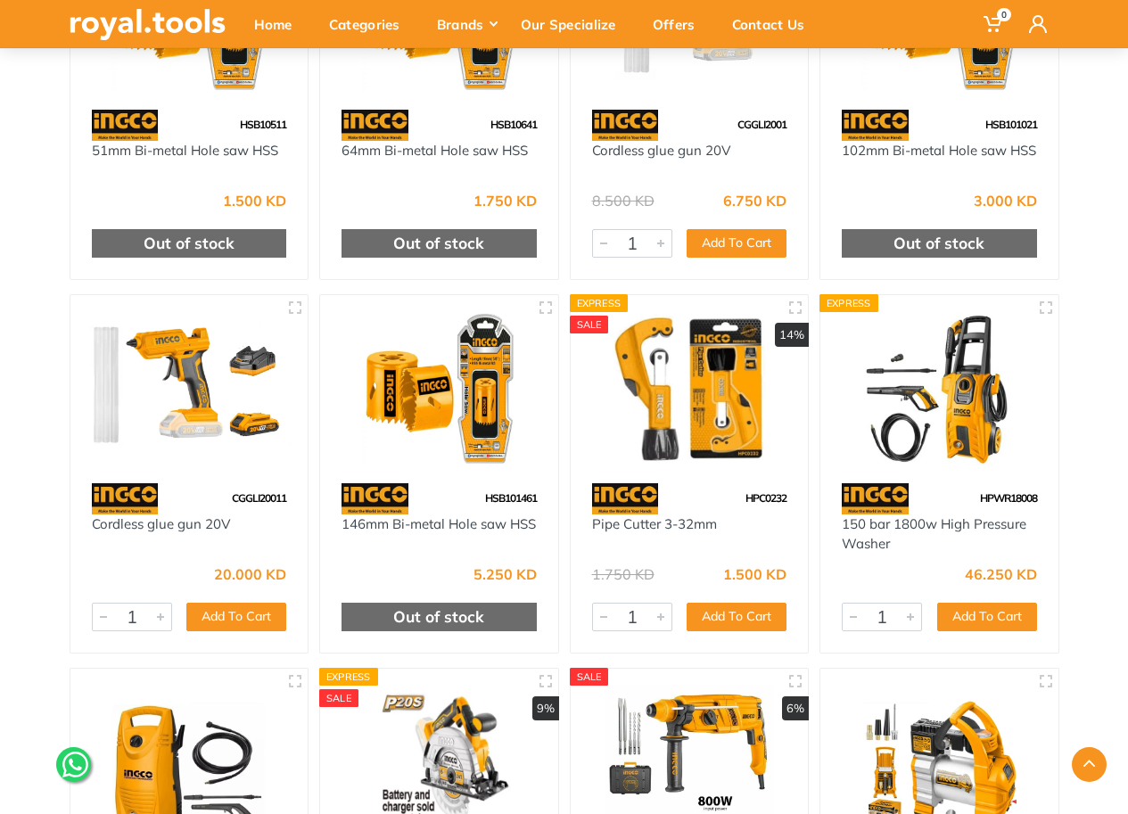
scroll to position [17481, 0]
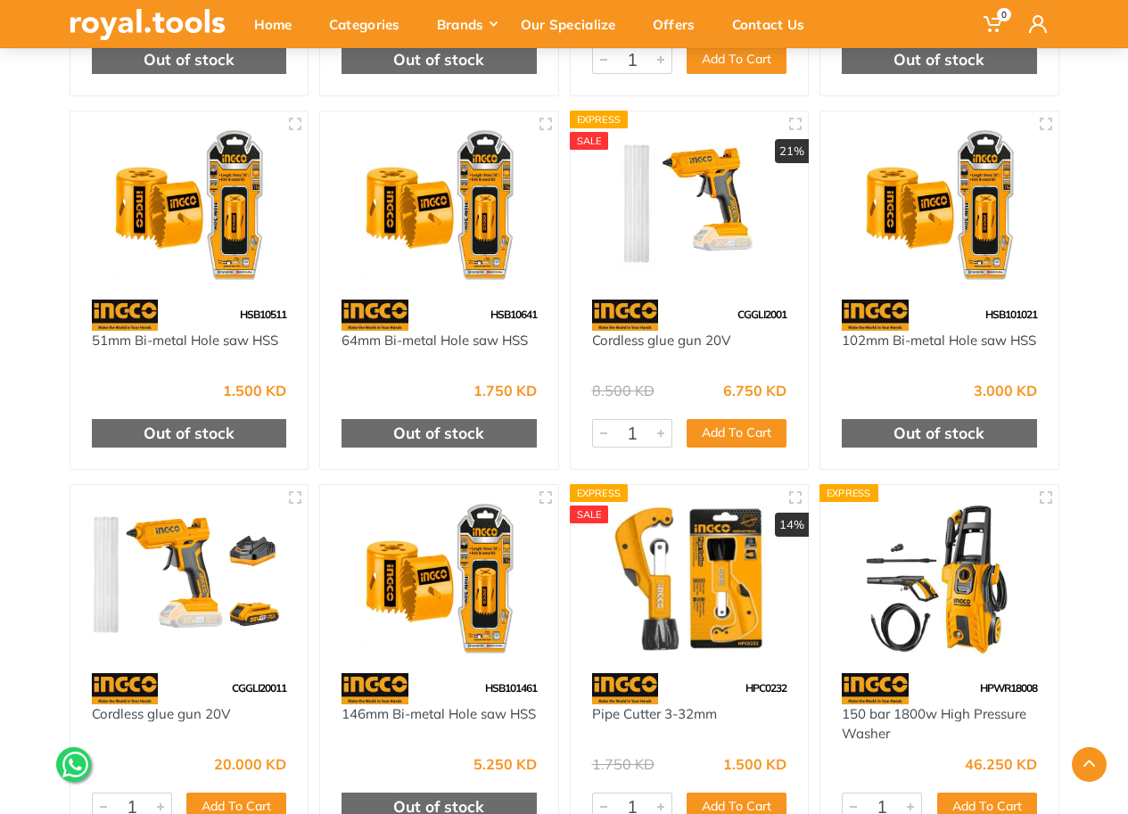
click at [734, 258] on img at bounding box center [690, 204] width 206 height 154
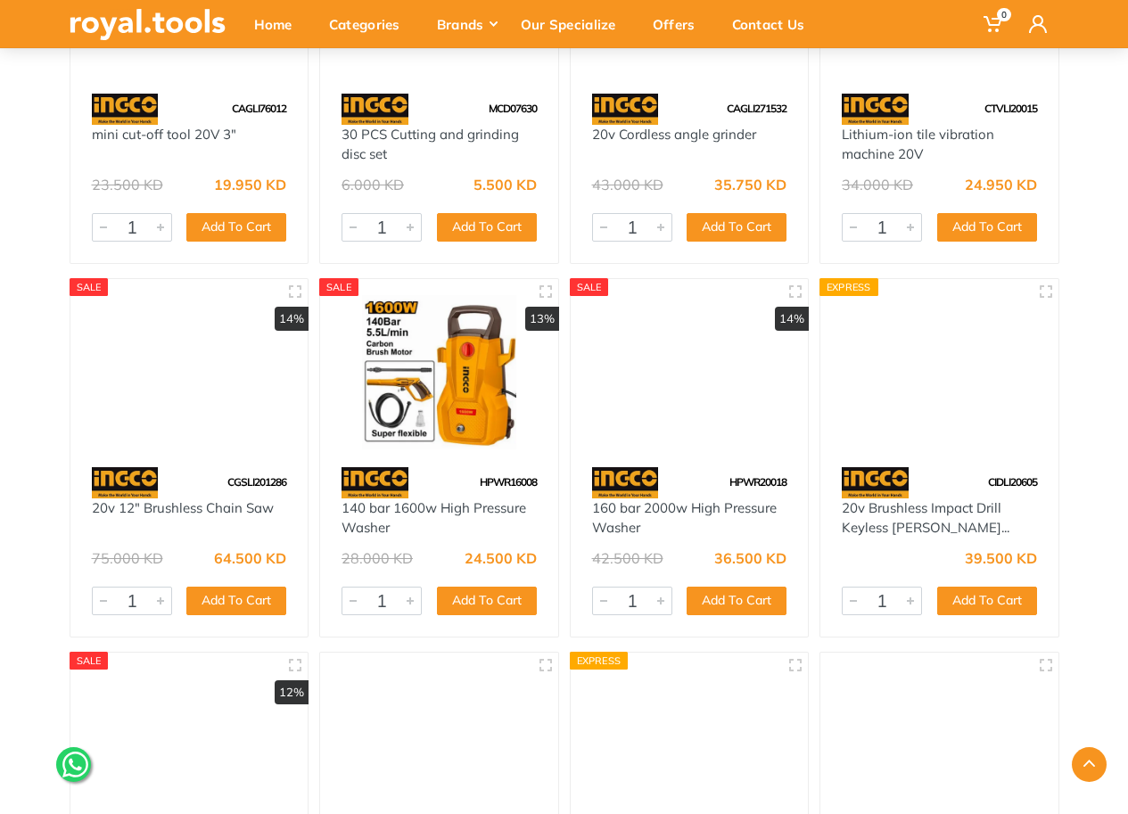
scroll to position [24072, 0]
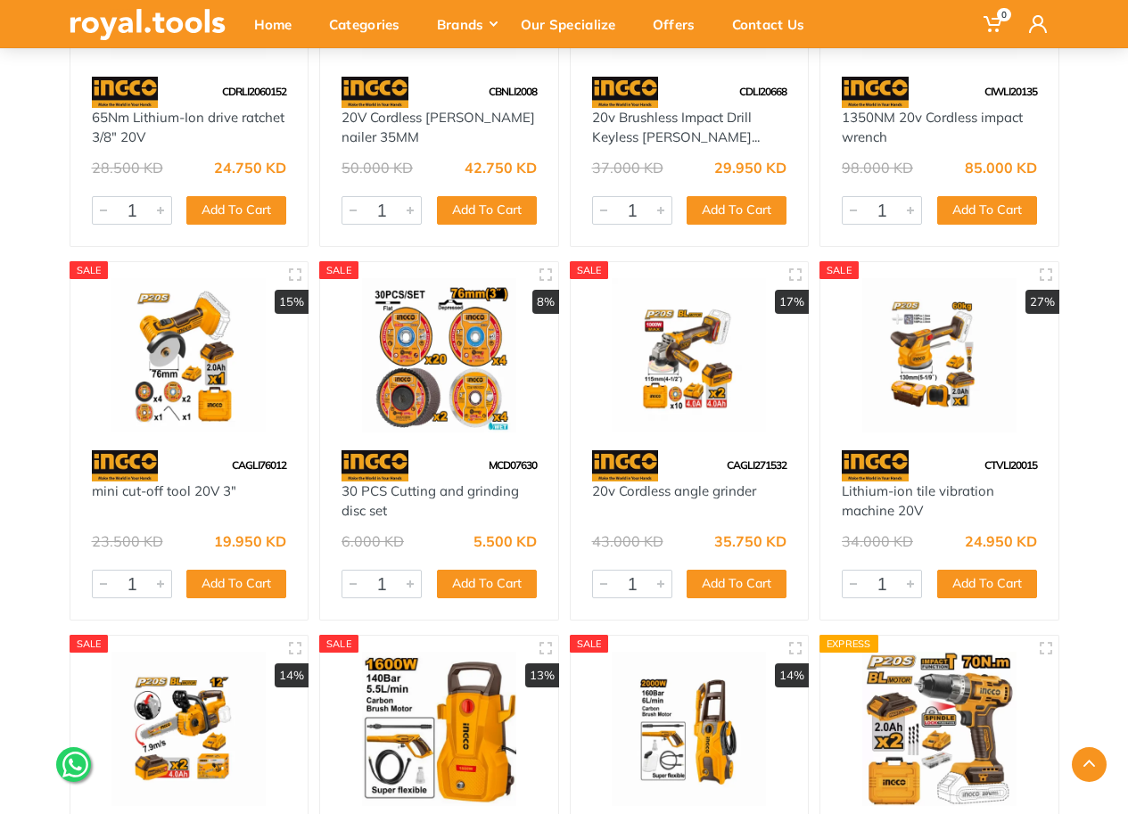
click at [741, 391] on img at bounding box center [690, 355] width 206 height 154
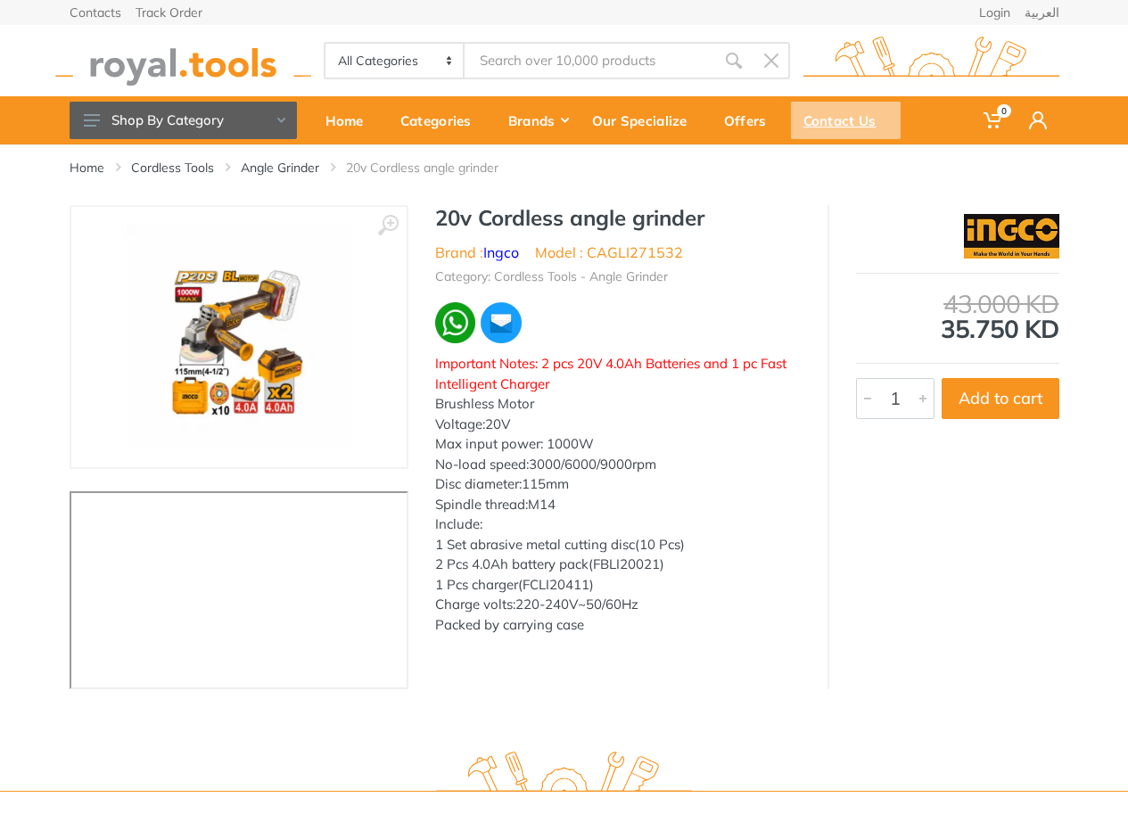
click at [812, 120] on div "Contact Us" at bounding box center [846, 120] width 110 height 37
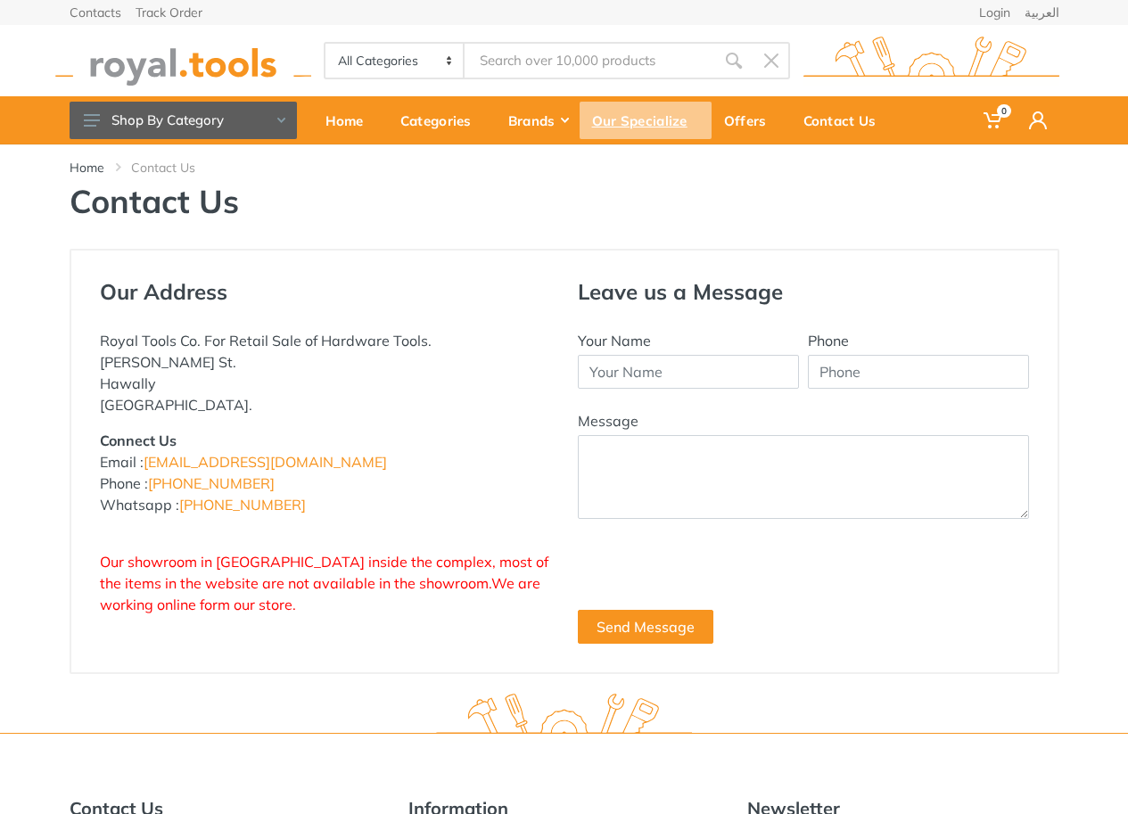
click at [663, 119] on div "Our Specialize" at bounding box center [646, 120] width 132 height 37
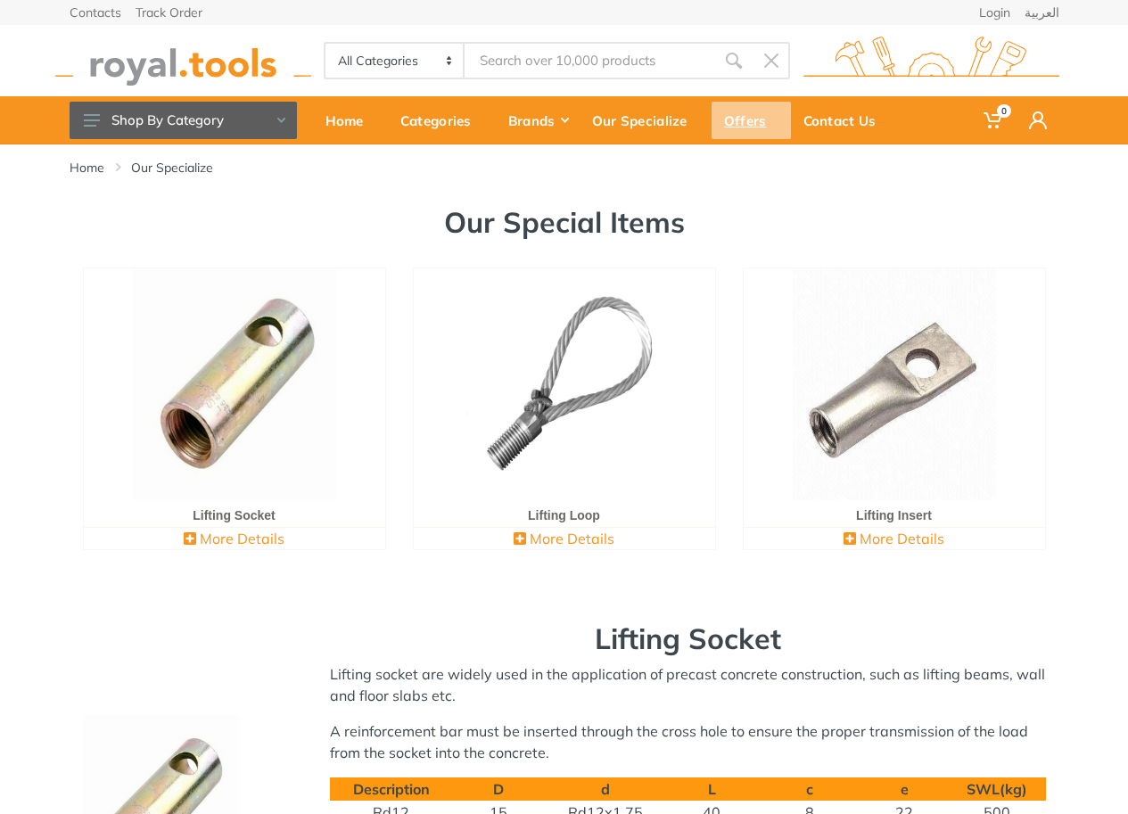
click at [761, 115] on div "Offers" at bounding box center [750, 120] width 79 height 37
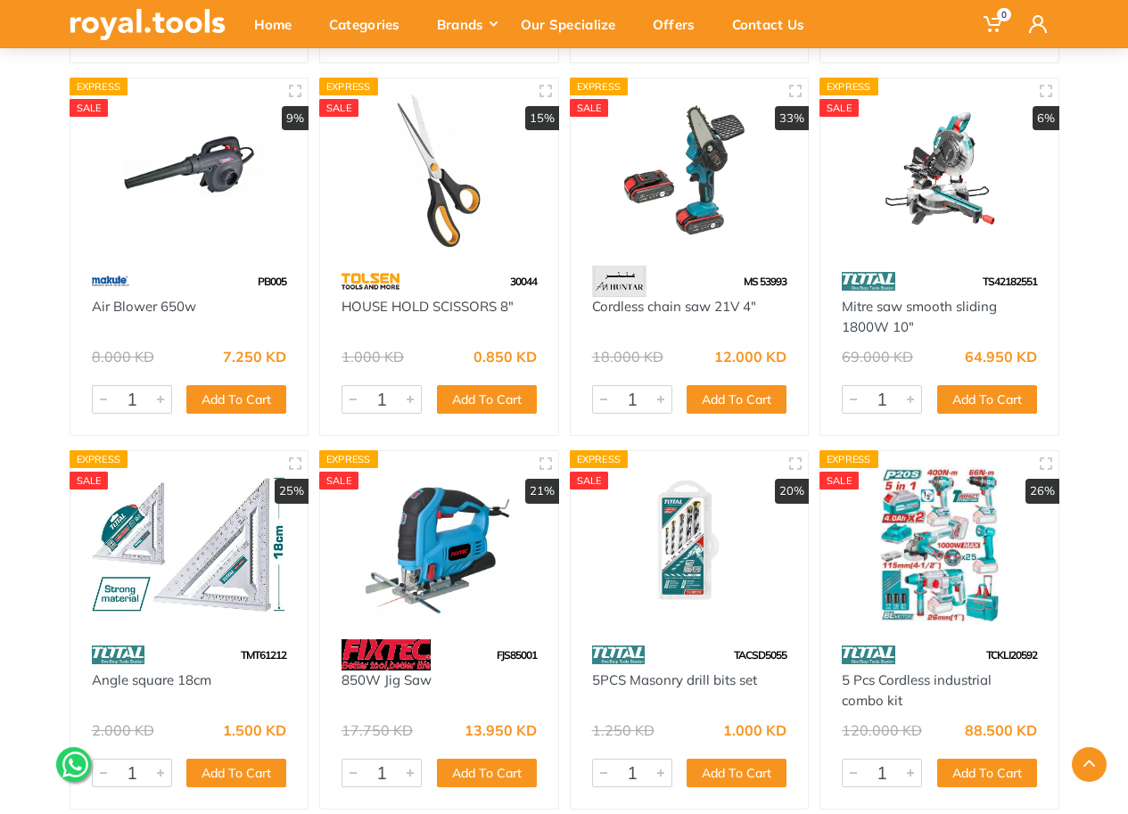
scroll to position [35776, 0]
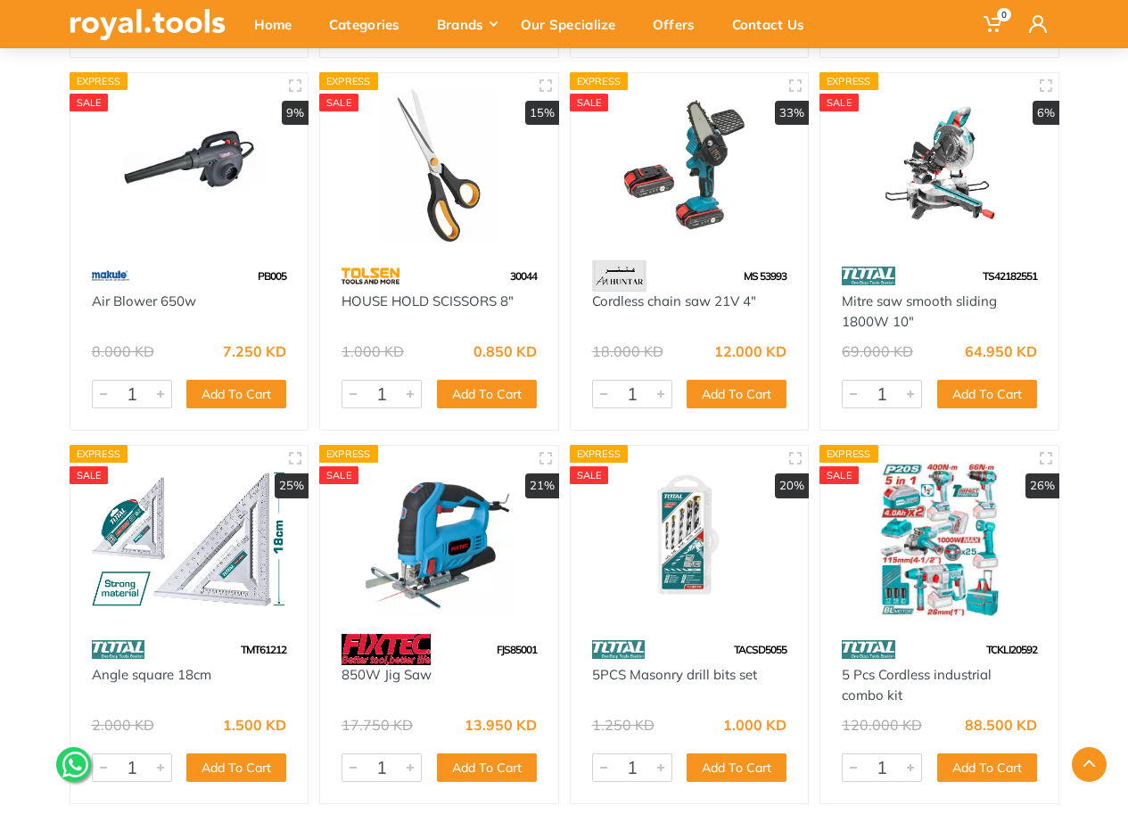
click at [937, 551] on img at bounding box center [939, 539] width 206 height 154
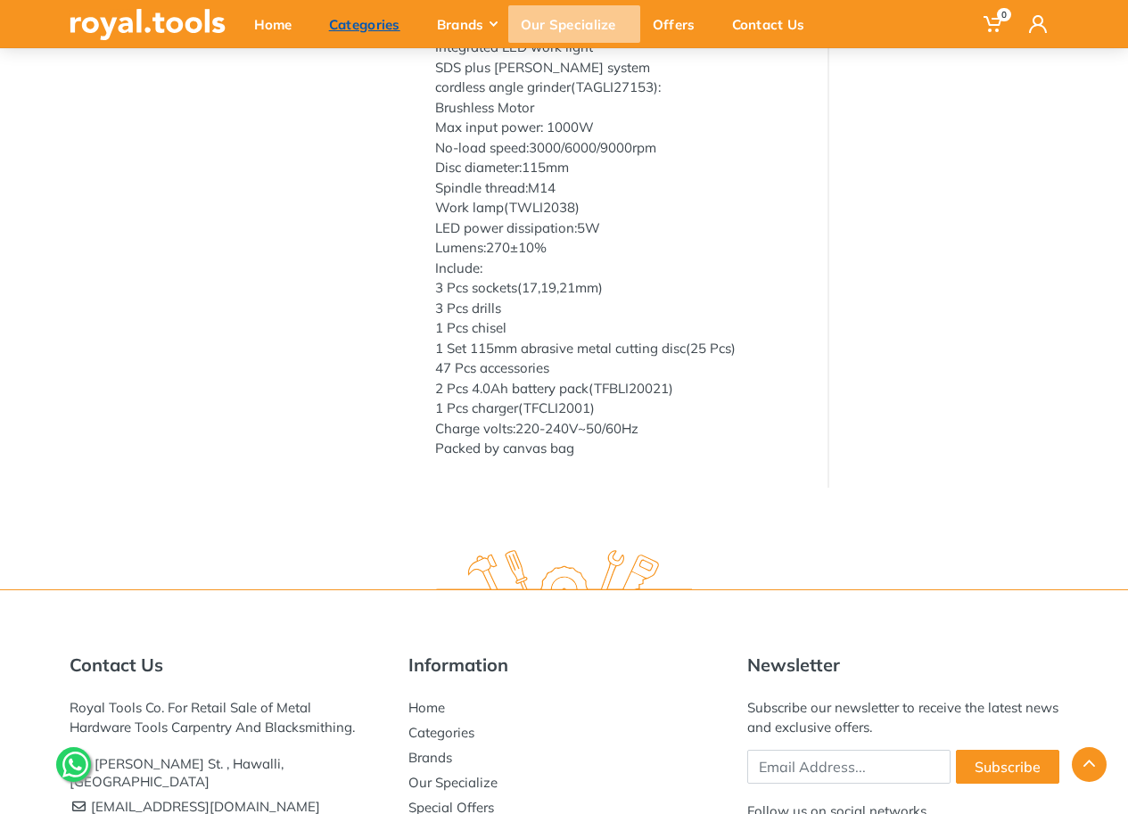
scroll to position [1003, 0]
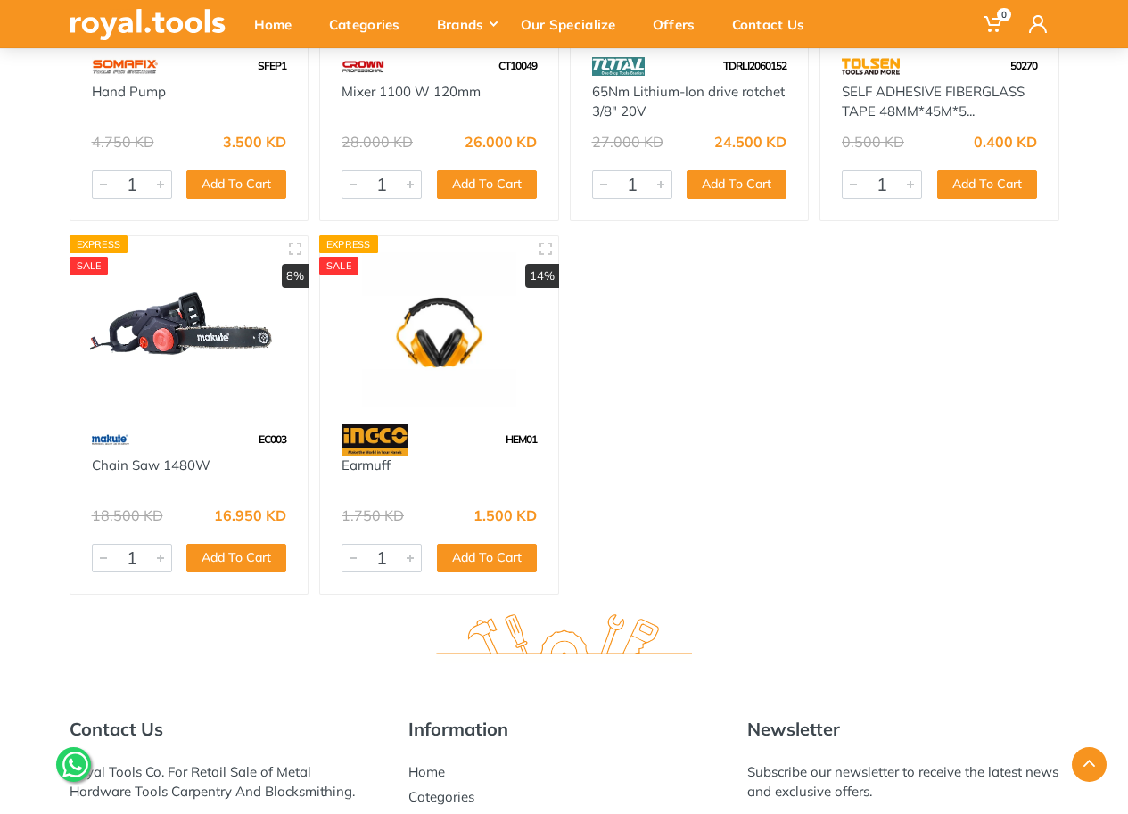
scroll to position [41036, 0]
